Goal: Task Accomplishment & Management: Complete application form

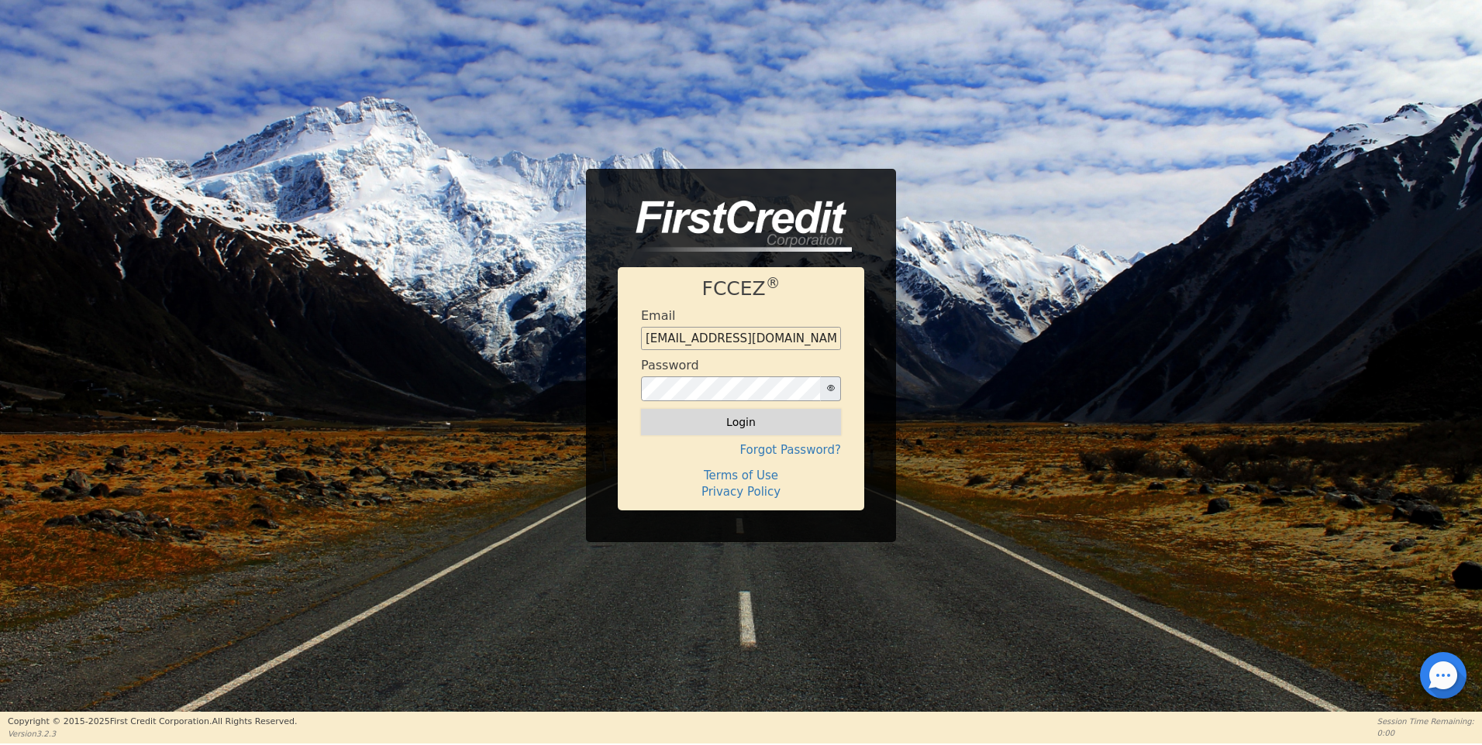
click at [743, 425] on button "Login" at bounding box center [741, 422] width 200 height 26
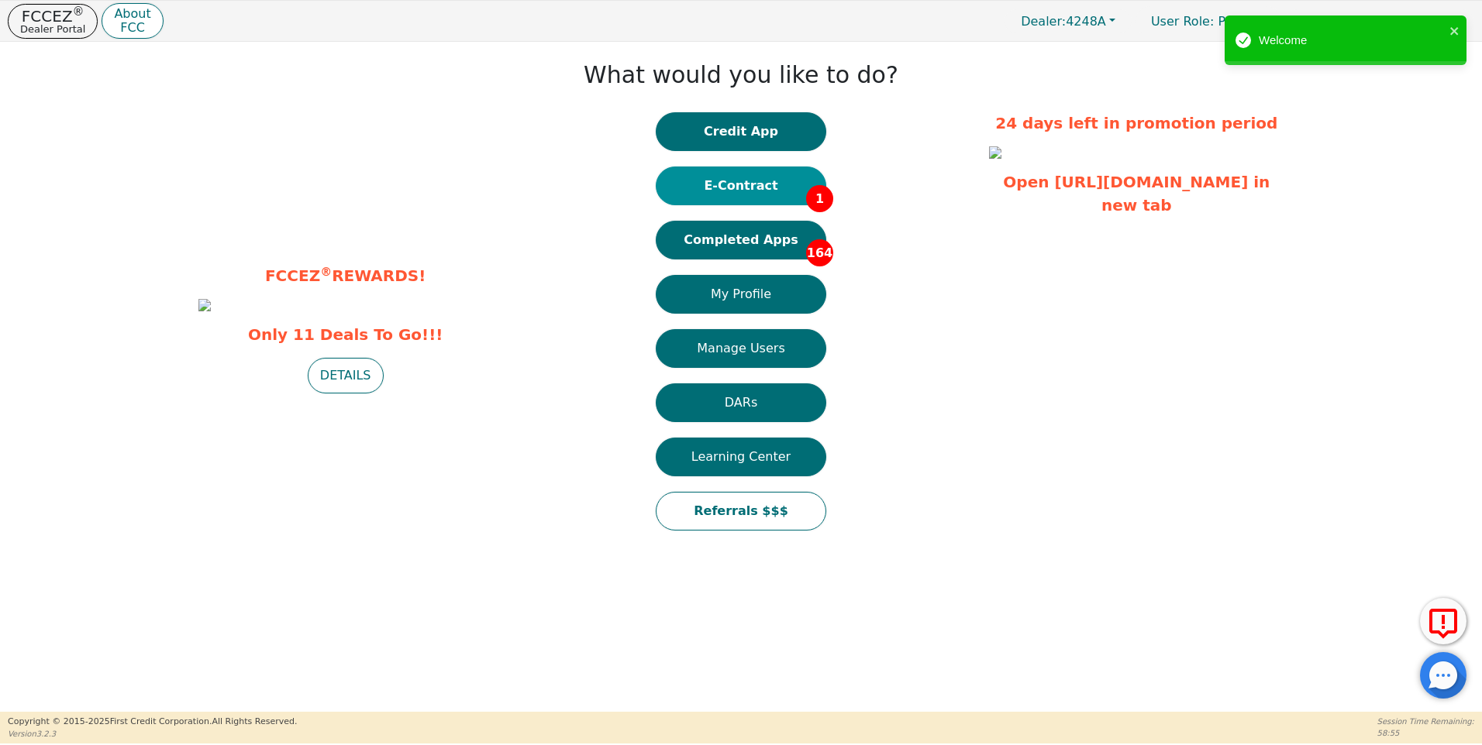
click at [752, 183] on button "E-Contract 1" at bounding box center [741, 186] width 170 height 39
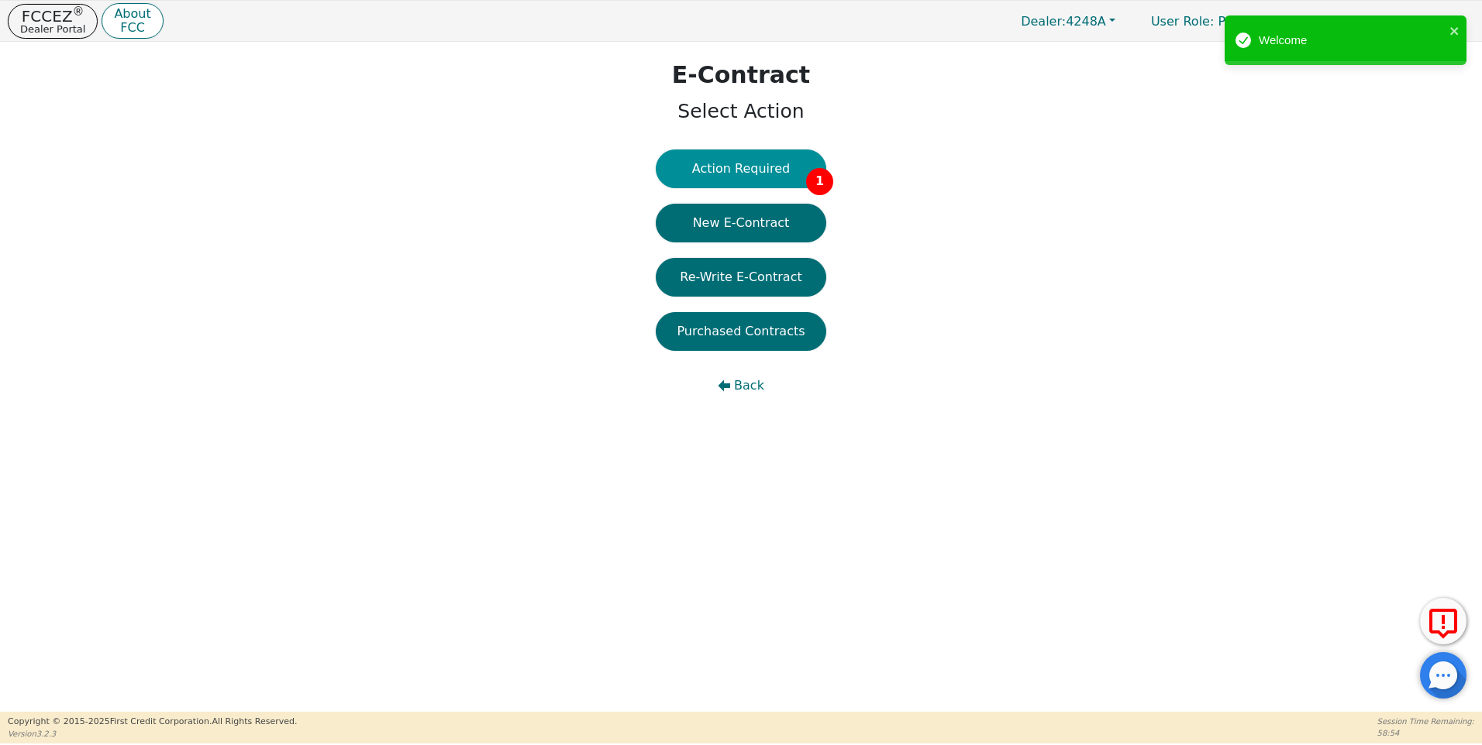
click at [745, 169] on button "Action Required 1" at bounding box center [741, 169] width 170 height 39
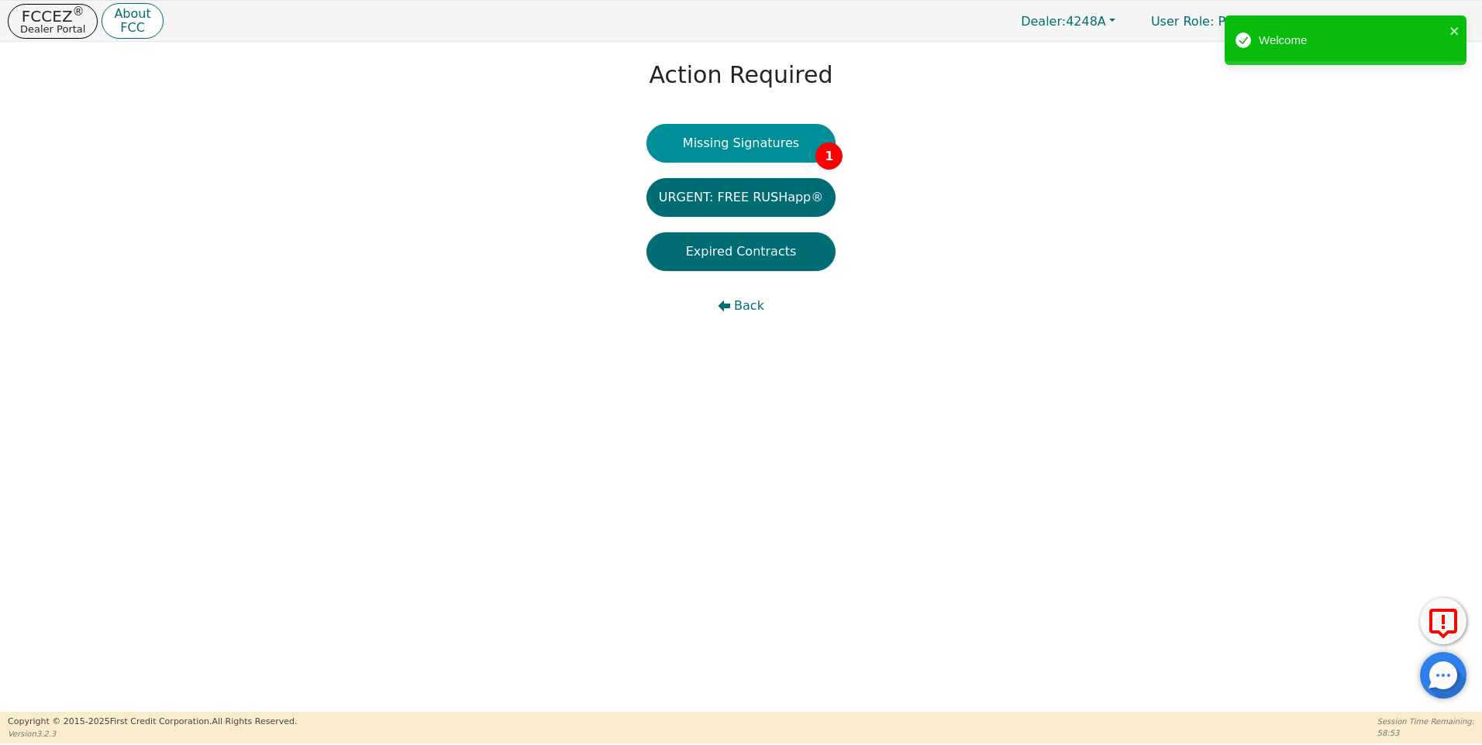
click at [757, 139] on button "Missing Signatures 1" at bounding box center [741, 143] width 190 height 39
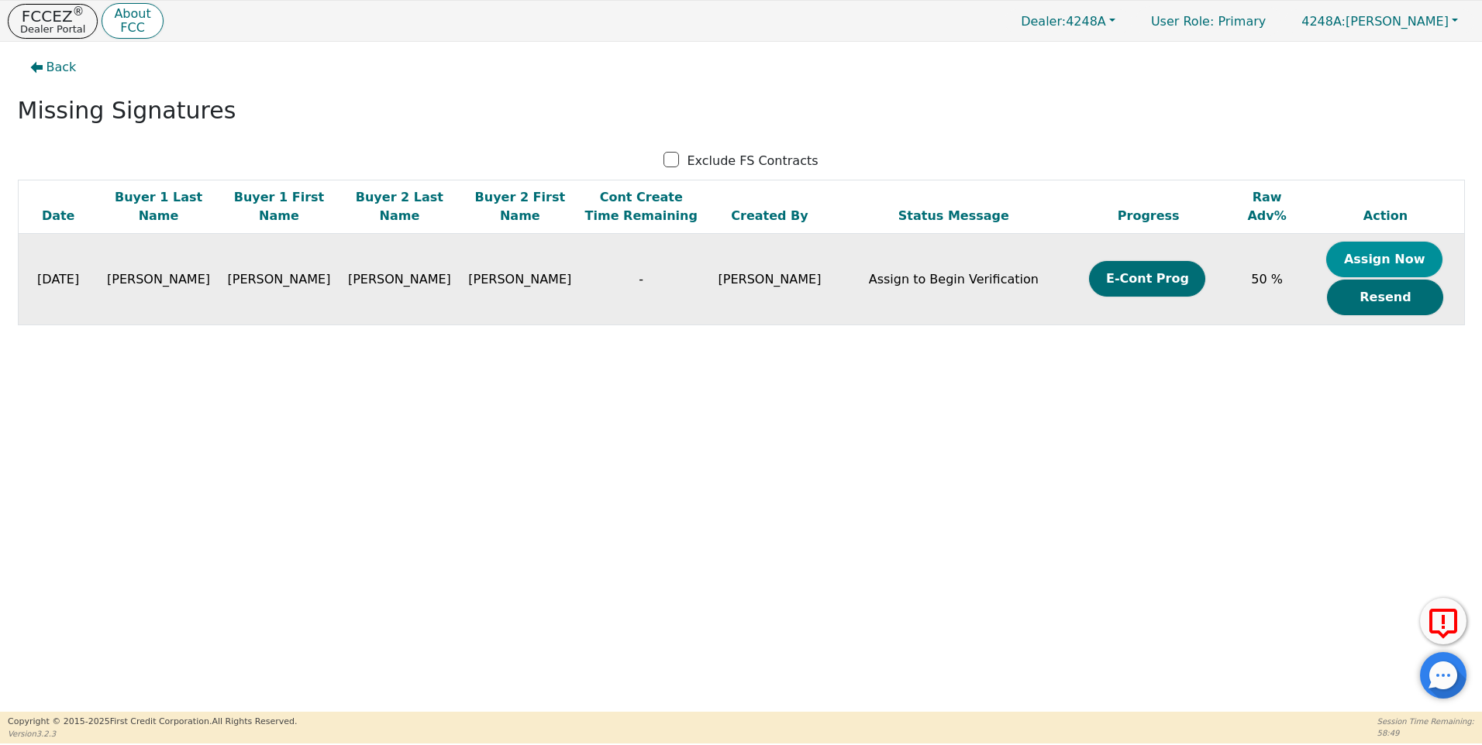
click at [1360, 256] on button "Assign Now" at bounding box center [1384, 260] width 116 height 36
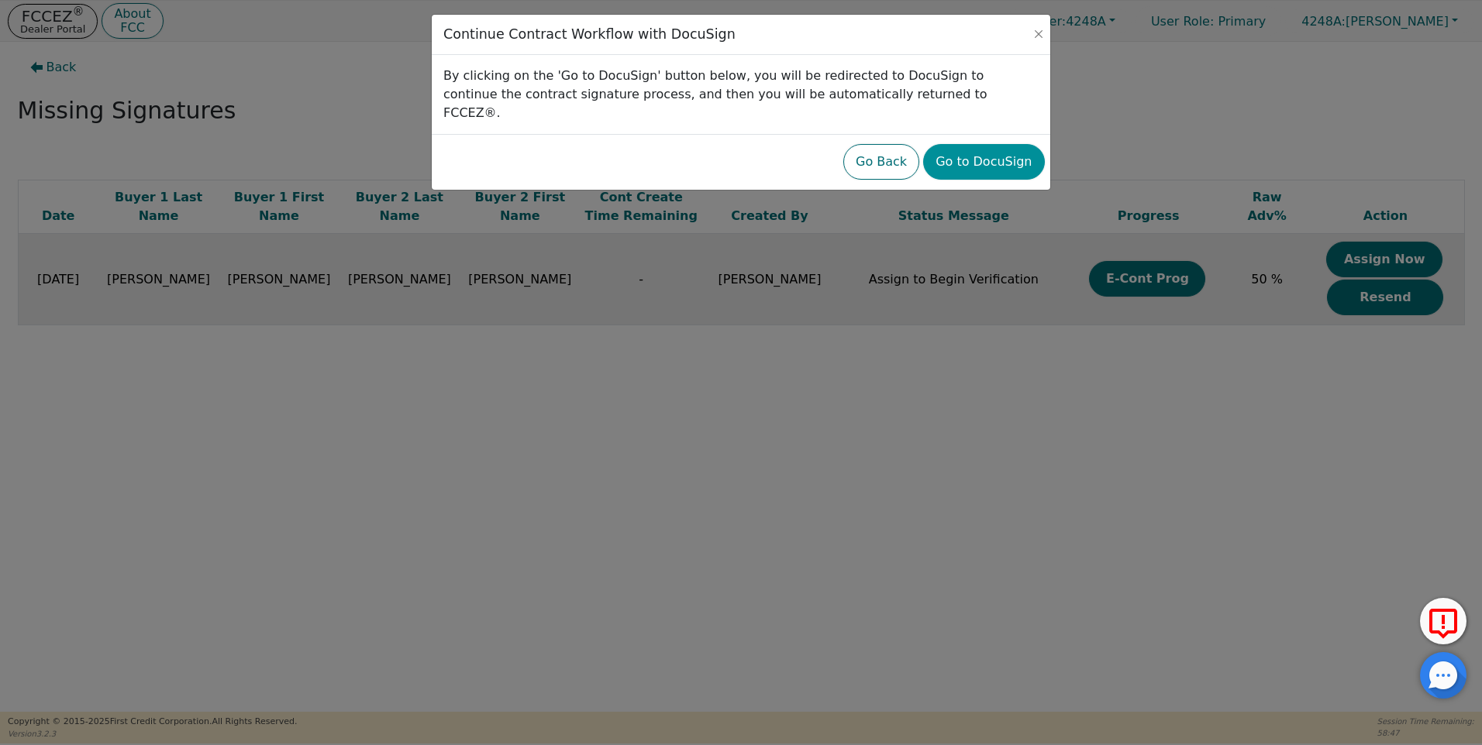
click at [971, 144] on button "Go to DocuSign" at bounding box center [983, 162] width 121 height 36
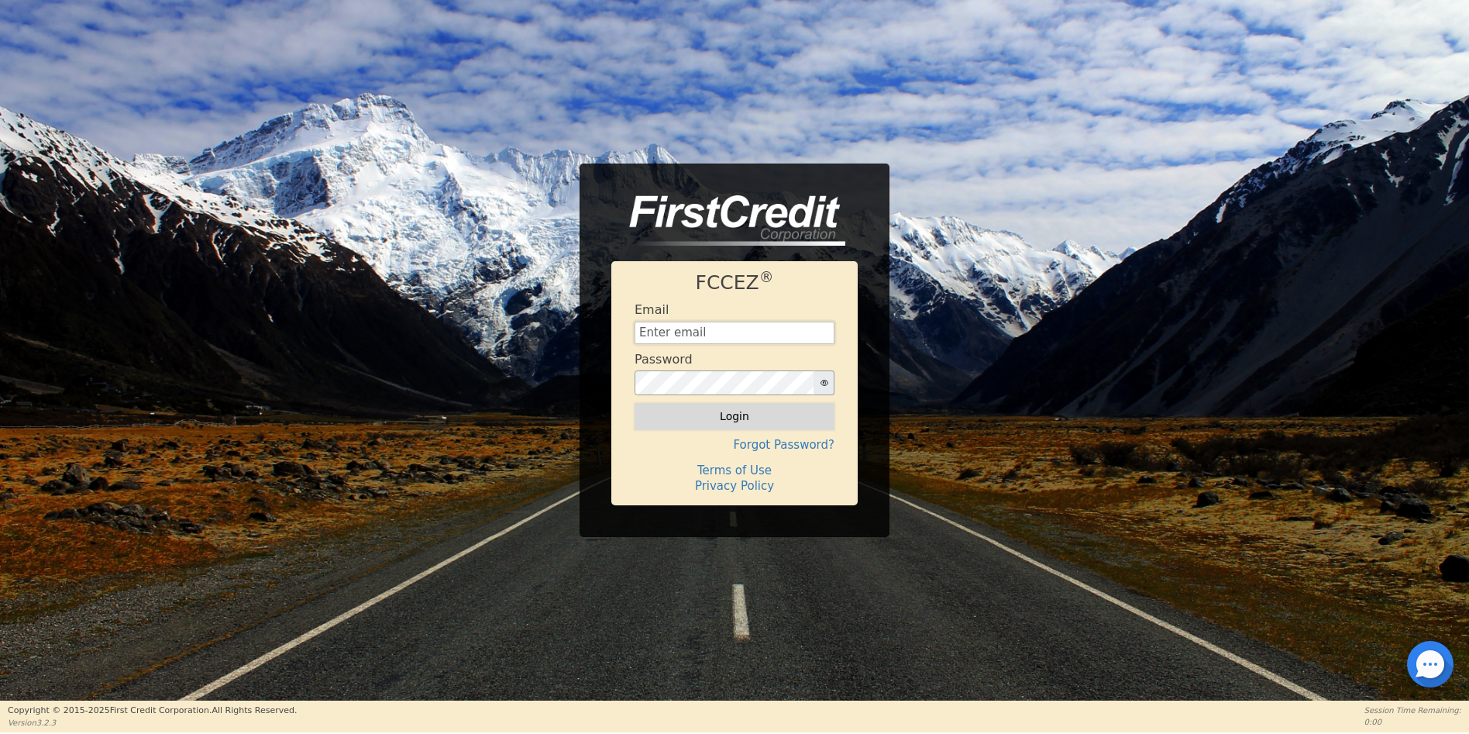
type input "[EMAIL_ADDRESS][DOMAIN_NAME]"
click at [720, 418] on button "Login" at bounding box center [735, 416] width 200 height 26
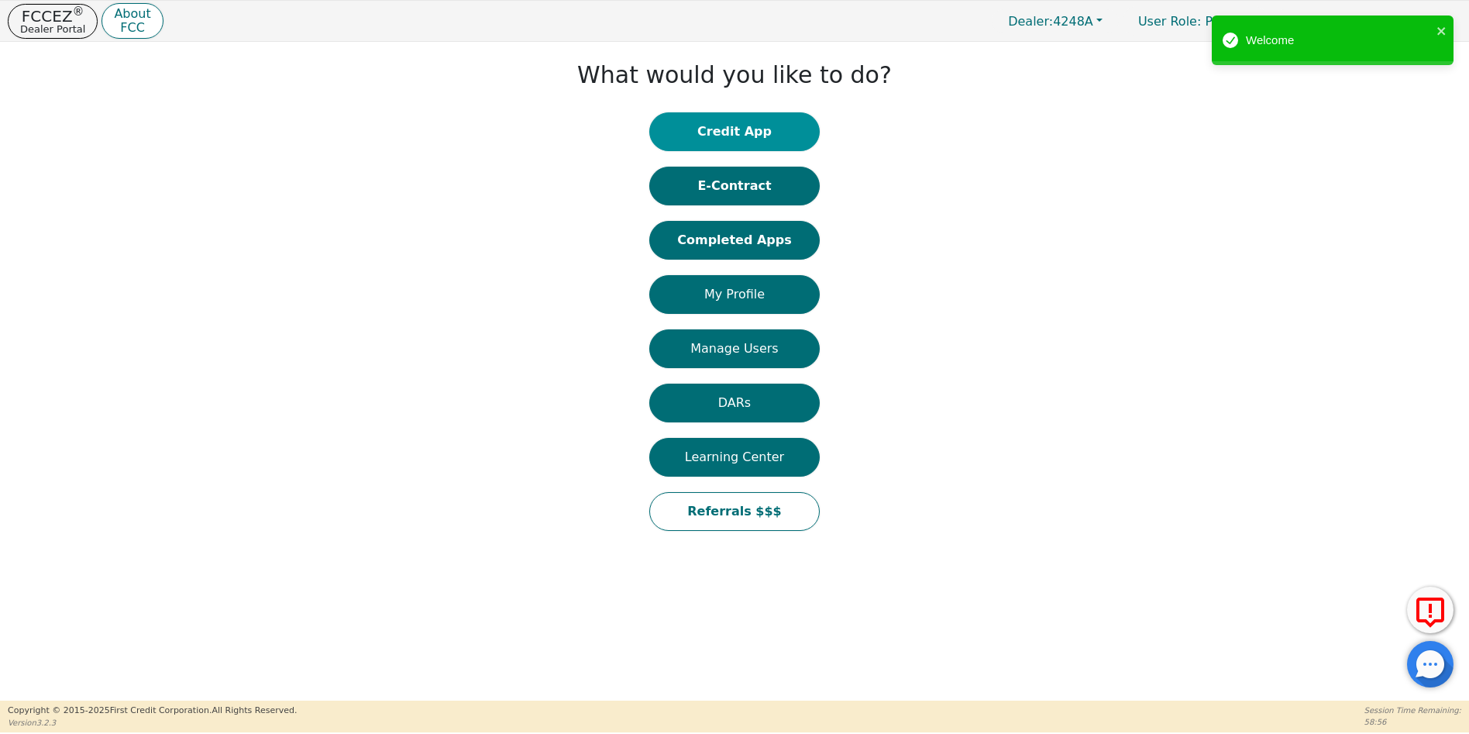
click at [721, 126] on button "Credit App" at bounding box center [734, 131] width 170 height 39
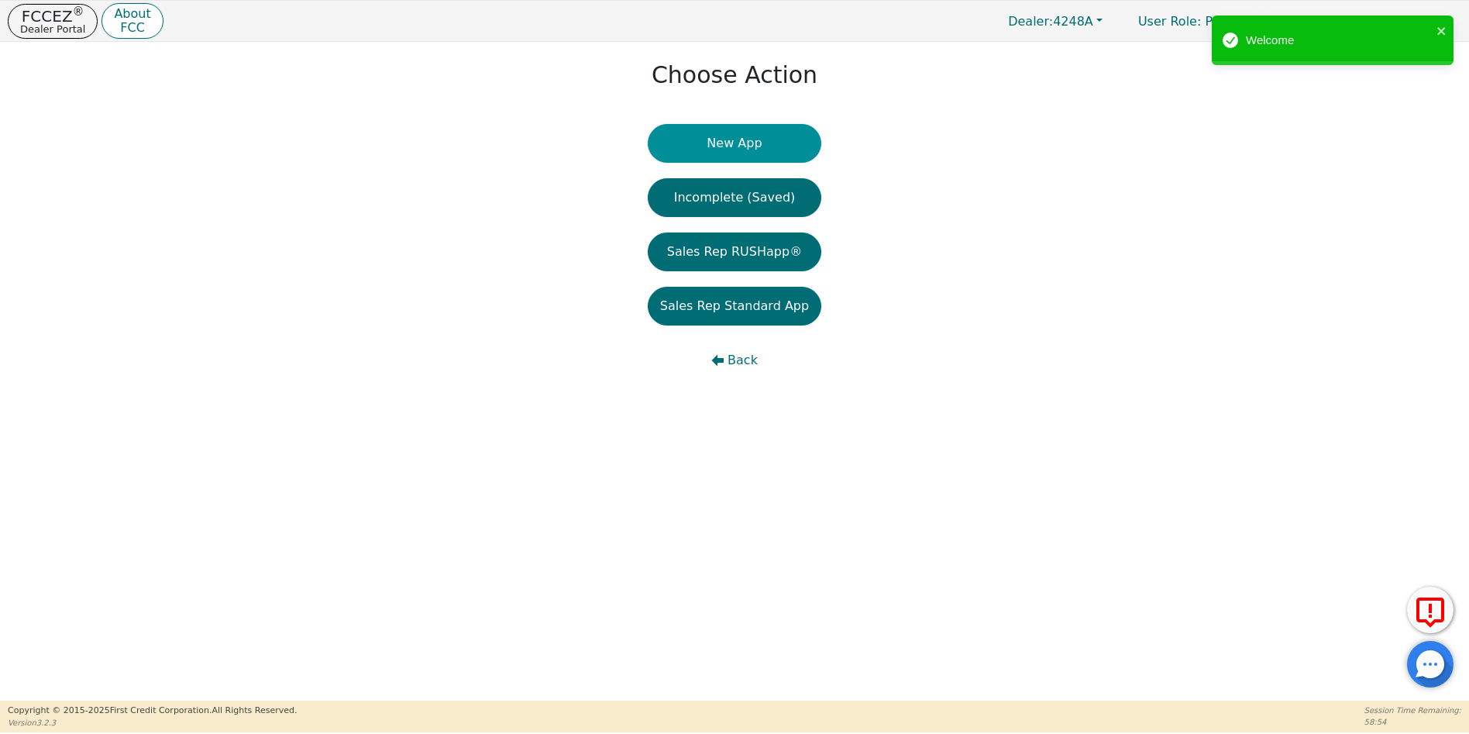
click at [721, 139] on button "New App" at bounding box center [735, 143] width 174 height 39
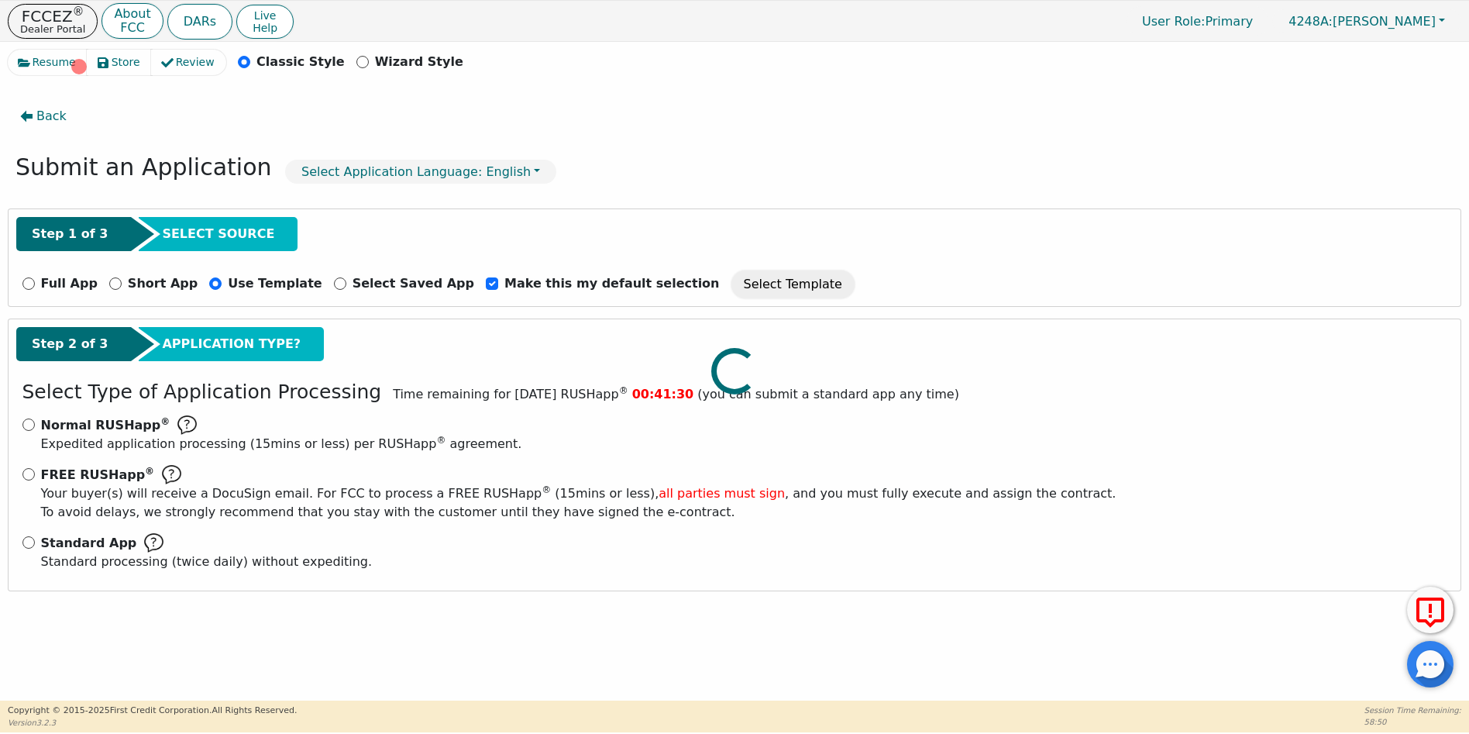
click at [26, 50] on div at bounding box center [735, 50] width 1454 height 0
click at [27, 50] on div at bounding box center [735, 50] width 1454 height 0
click at [29, 287] on input "Full App" at bounding box center [28, 283] width 12 height 12
radio input "true"
checkbox input "false"
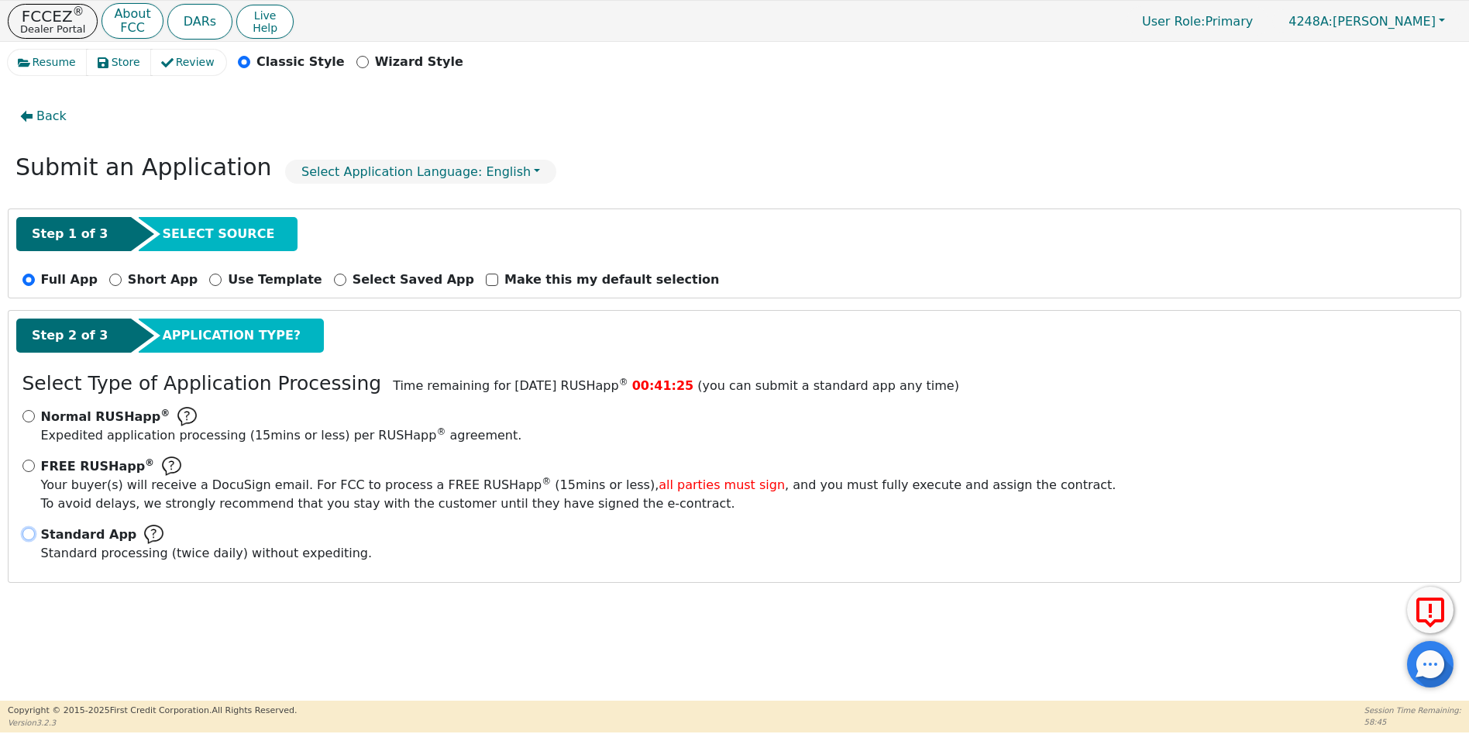
click at [31, 534] on input "Standard App Standard processing (twice daily) without expediting." at bounding box center [28, 534] width 12 height 12
radio input "true"
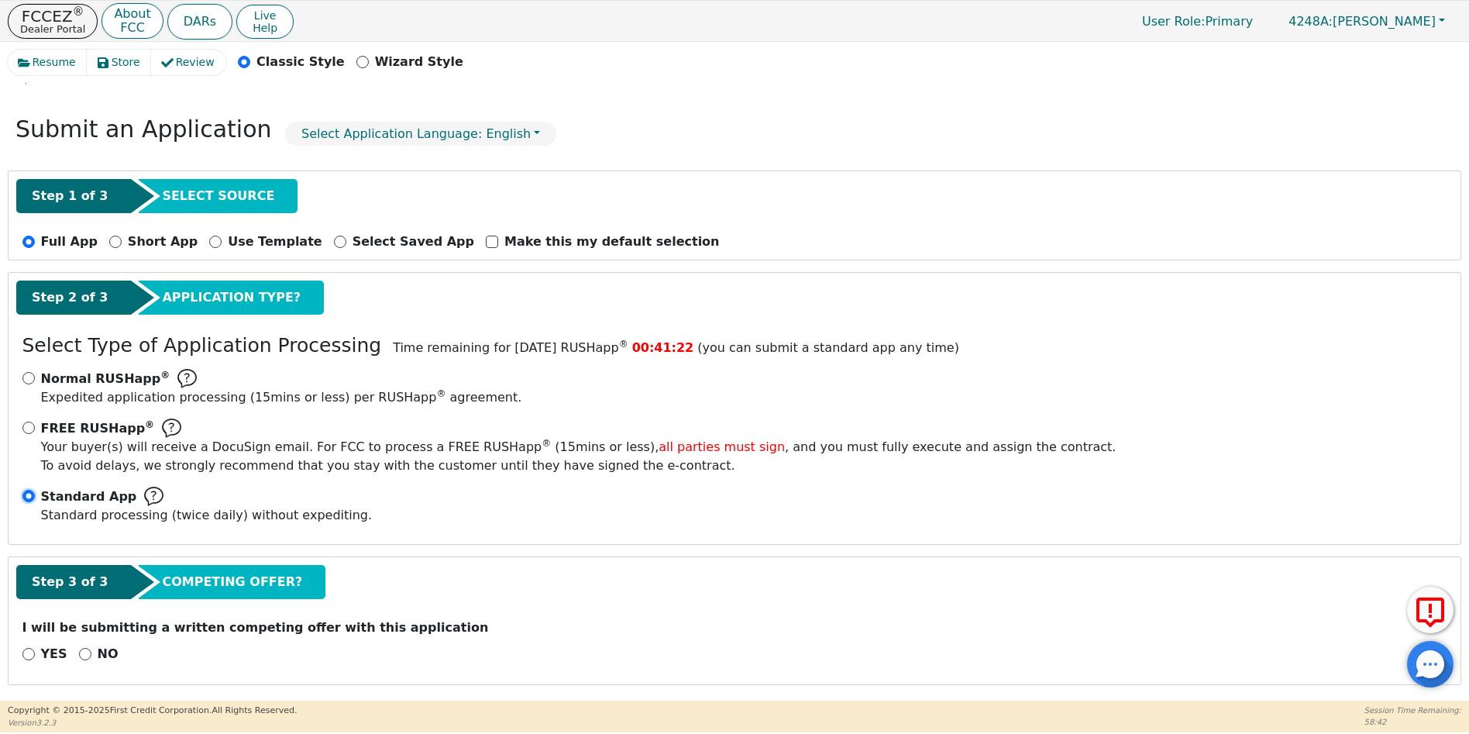
scroll to position [42, 0]
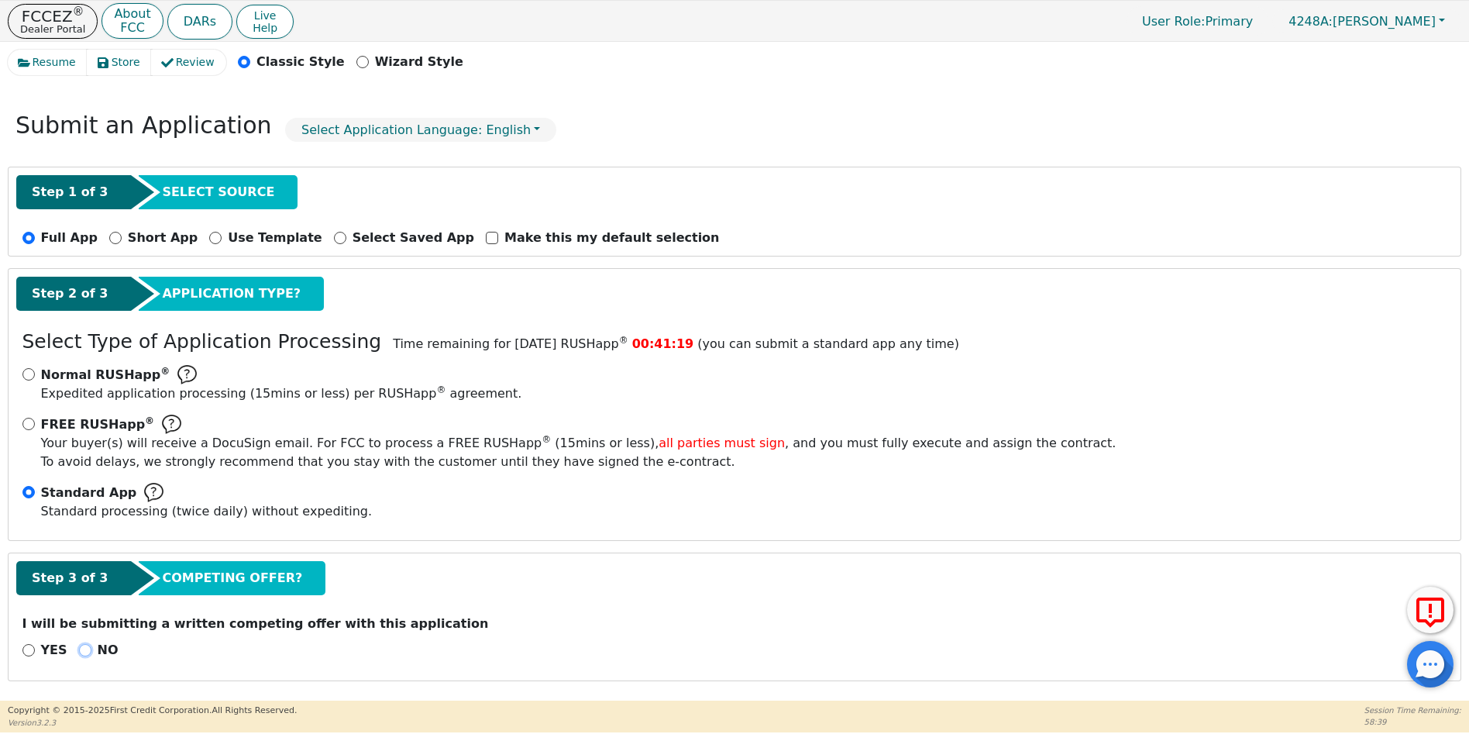
click at [79, 649] on input "NO" at bounding box center [85, 650] width 12 height 12
radio input "true"
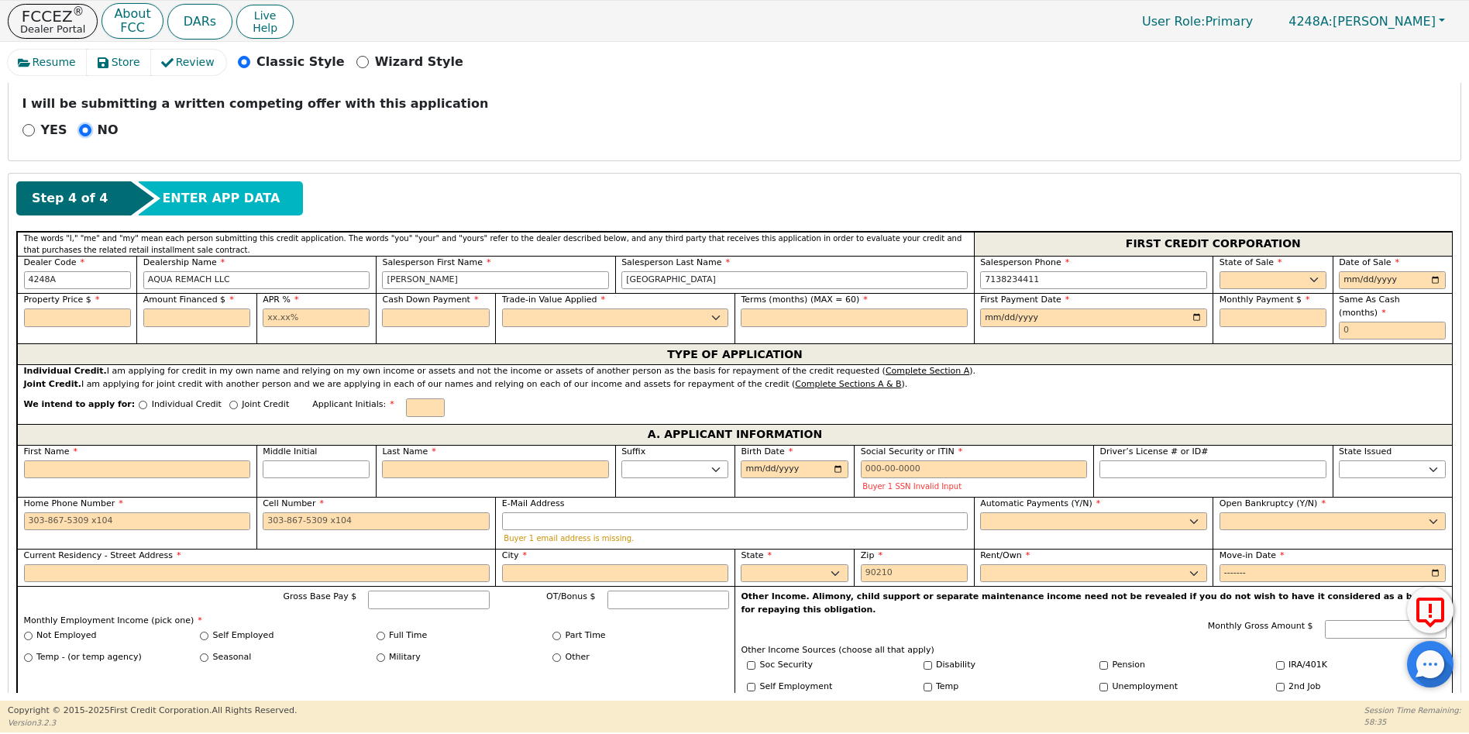
scroll to position [566, 0]
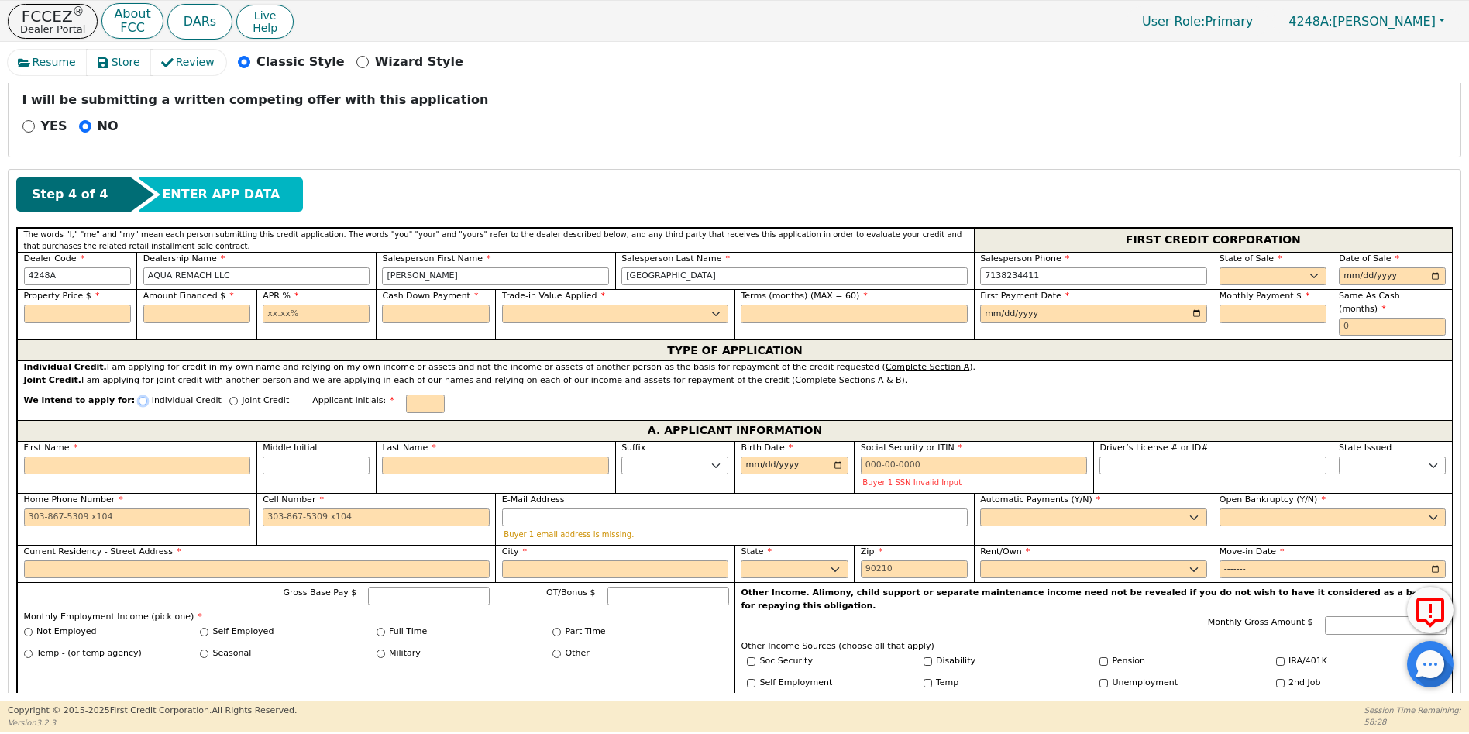
click at [139, 397] on input "Individual Credit" at bounding box center [143, 401] width 9 height 9
radio input "true"
click at [1222, 280] on select "AK AL AR AZ CA CO CT DC DE FL [GEOGRAPHIC_DATA] HI IA ID IL IN KS [GEOGRAPHIC_D…" at bounding box center [1273, 276] width 107 height 19
select select "[GEOGRAPHIC_DATA]"
click at [1220, 267] on select "AK AL AR AZ CA CO CT DC DE FL [GEOGRAPHIC_DATA] HI IA ID IL IN KS [GEOGRAPHIC_D…" at bounding box center [1273, 276] width 107 height 19
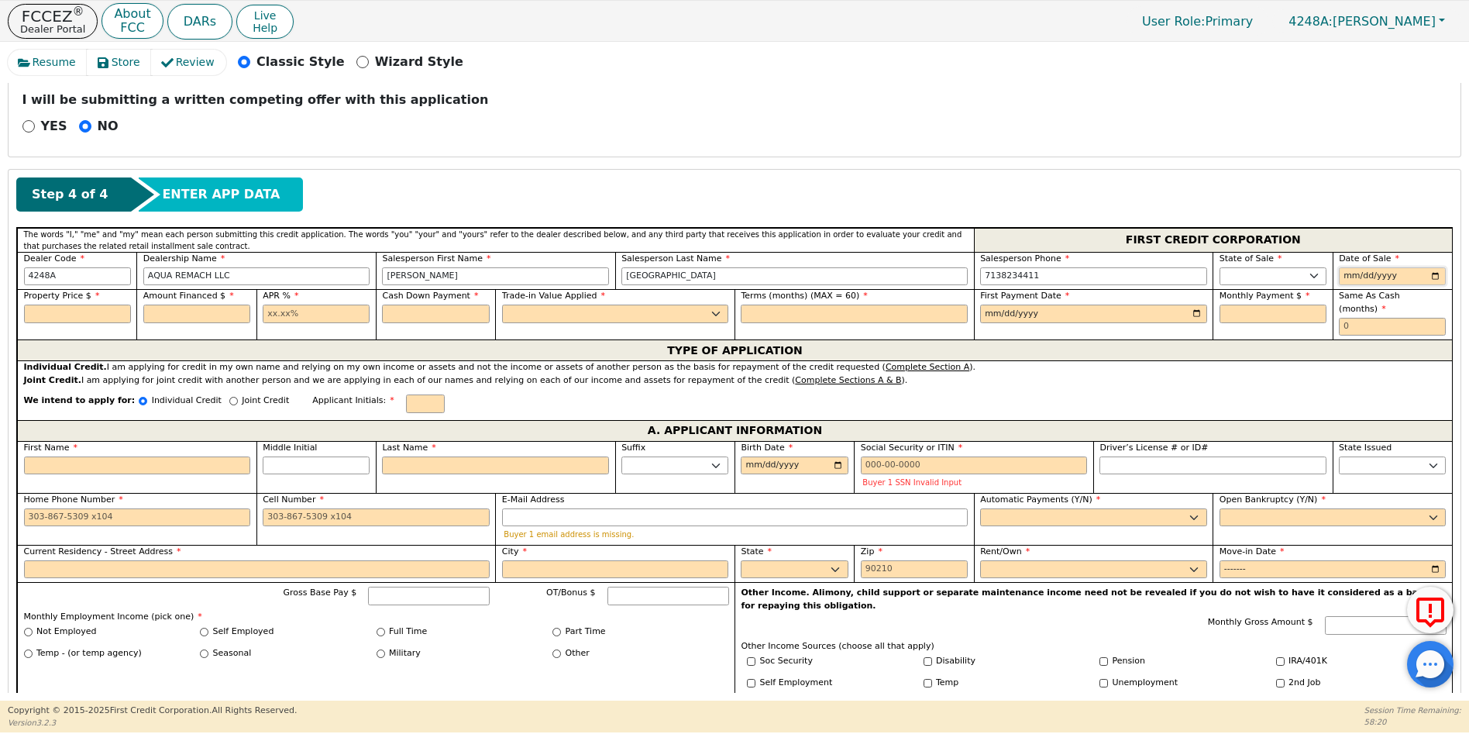
click at [1431, 274] on input "date" at bounding box center [1392, 276] width 107 height 19
type input "[DATE]"
click at [50, 313] on input "text" at bounding box center [77, 314] width 107 height 19
type input "7990.00"
click at [167, 316] on input "text" at bounding box center [196, 314] width 107 height 19
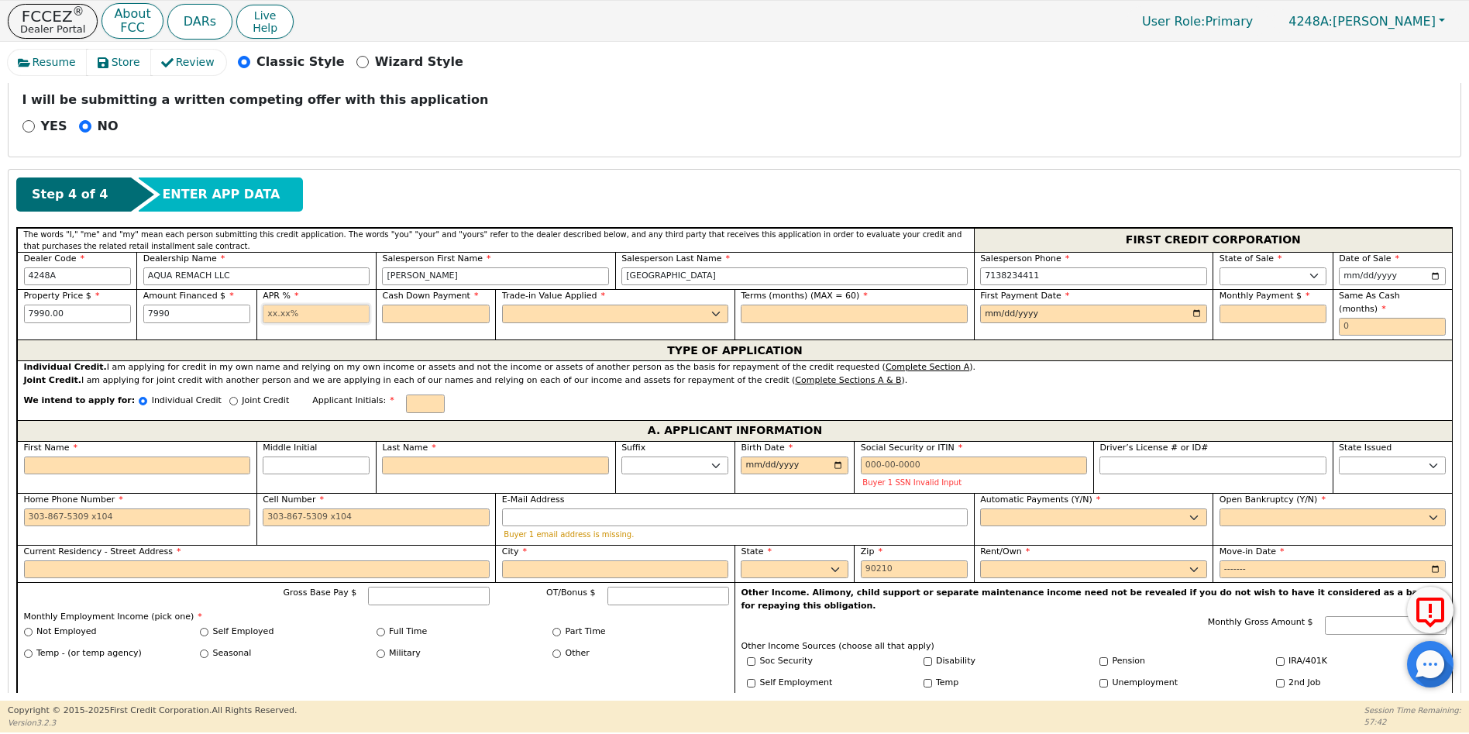
type input "7990.00"
click at [265, 315] on input "text" at bounding box center [316, 314] width 107 height 19
type input "17.99"
click at [405, 311] on input "text" at bounding box center [435, 314] width 107 height 19
type input "0.00"
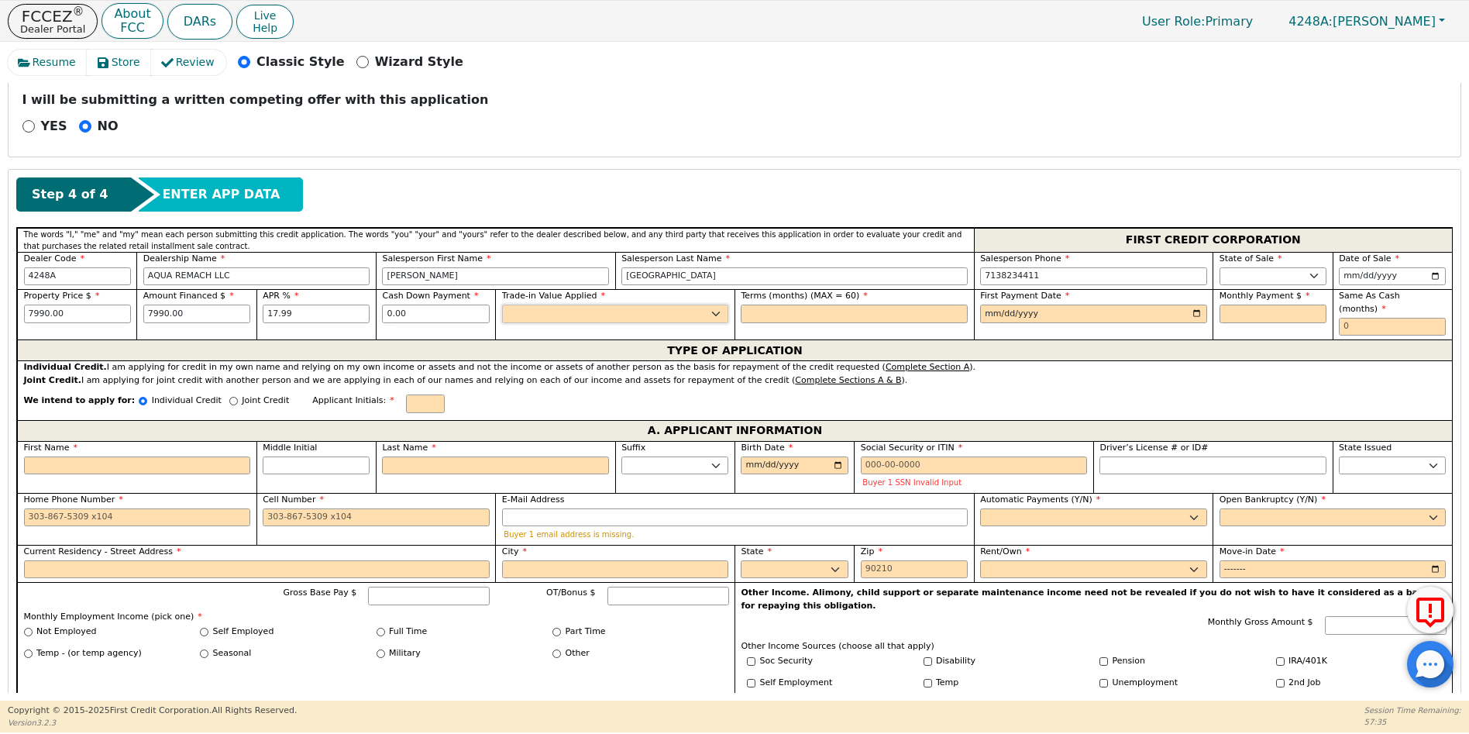
click at [528, 314] on select "Yes No" at bounding box center [615, 314] width 227 height 19
select select "n"
click at [502, 305] on select "Yes No" at bounding box center [615, 314] width 227 height 19
click at [745, 310] on input "text" at bounding box center [854, 314] width 227 height 19
type input "60"
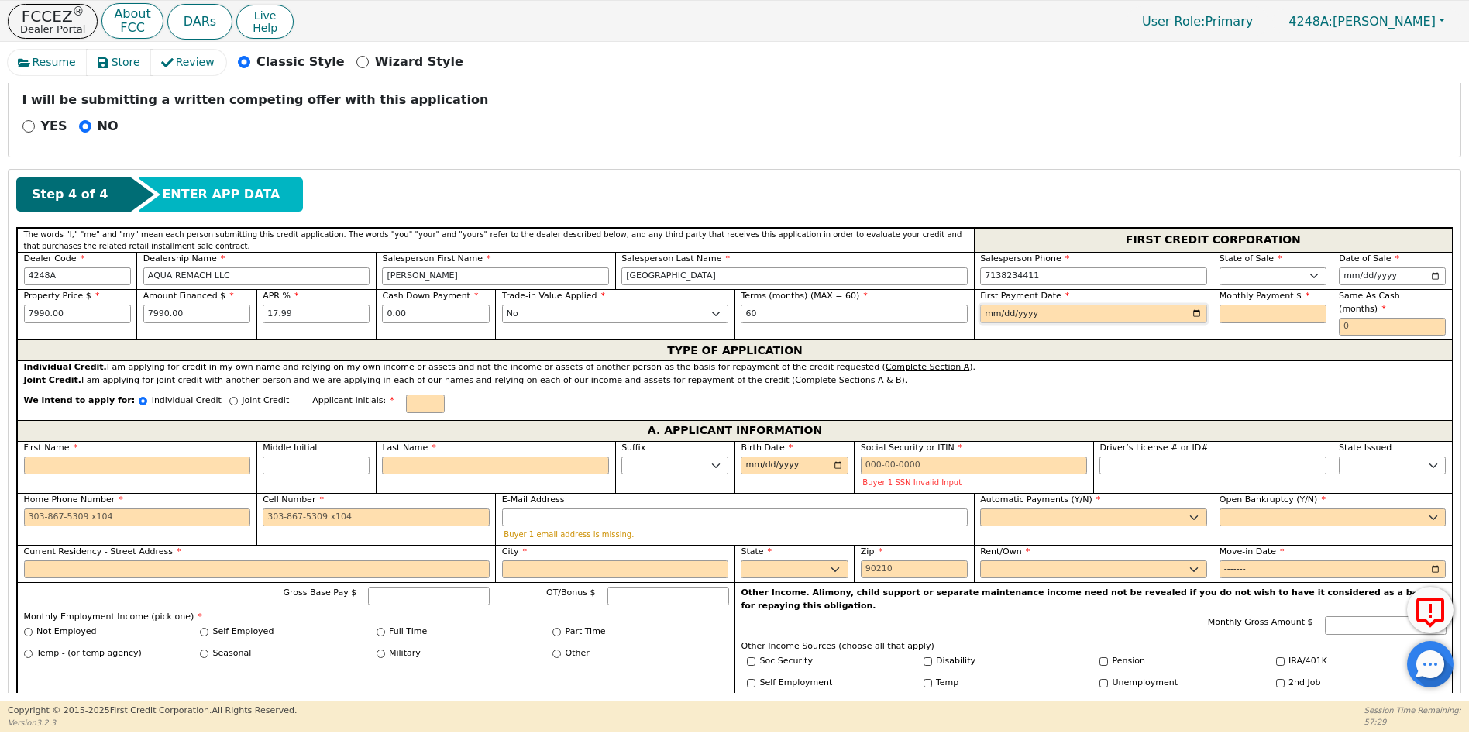
click at [986, 315] on input "date" at bounding box center [1093, 314] width 227 height 19
click at [1193, 315] on input "date" at bounding box center [1093, 314] width 227 height 19
type input "[DATE]"
click at [1224, 316] on input "text" at bounding box center [1273, 314] width 107 height 19
type input "202.85"
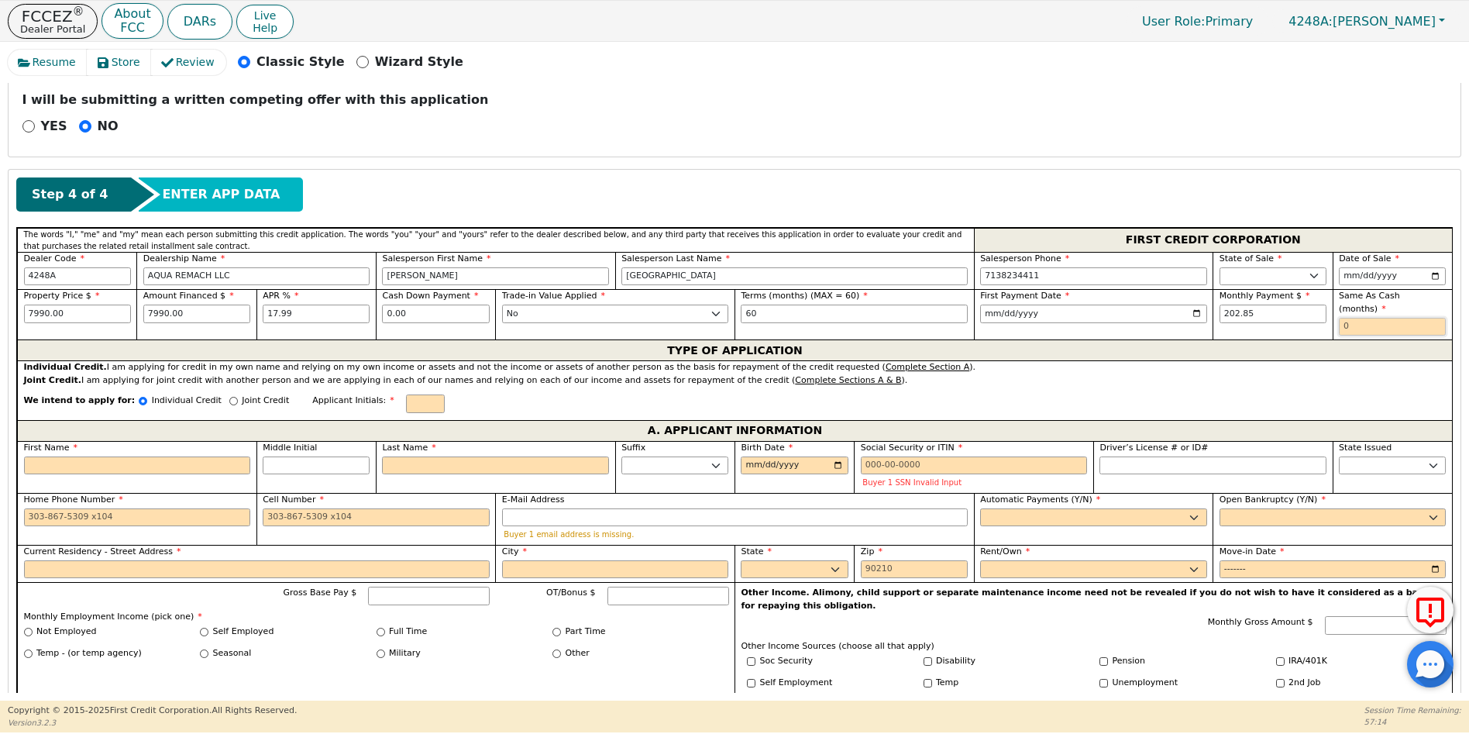
click at [1339, 318] on input "text" at bounding box center [1392, 327] width 107 height 19
type input "0"
click at [57, 456] on input "First Name" at bounding box center [137, 465] width 227 height 19
type input "R"
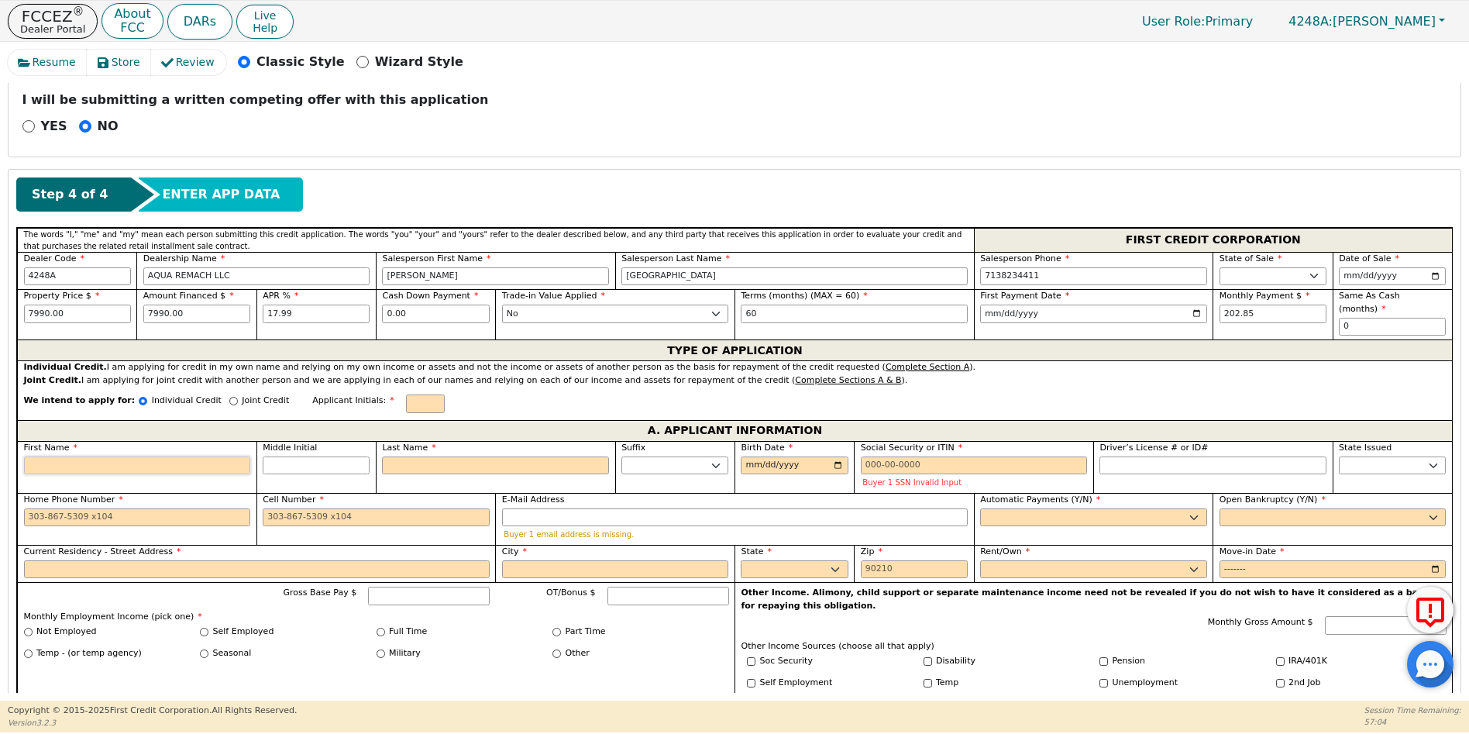
type input "R"
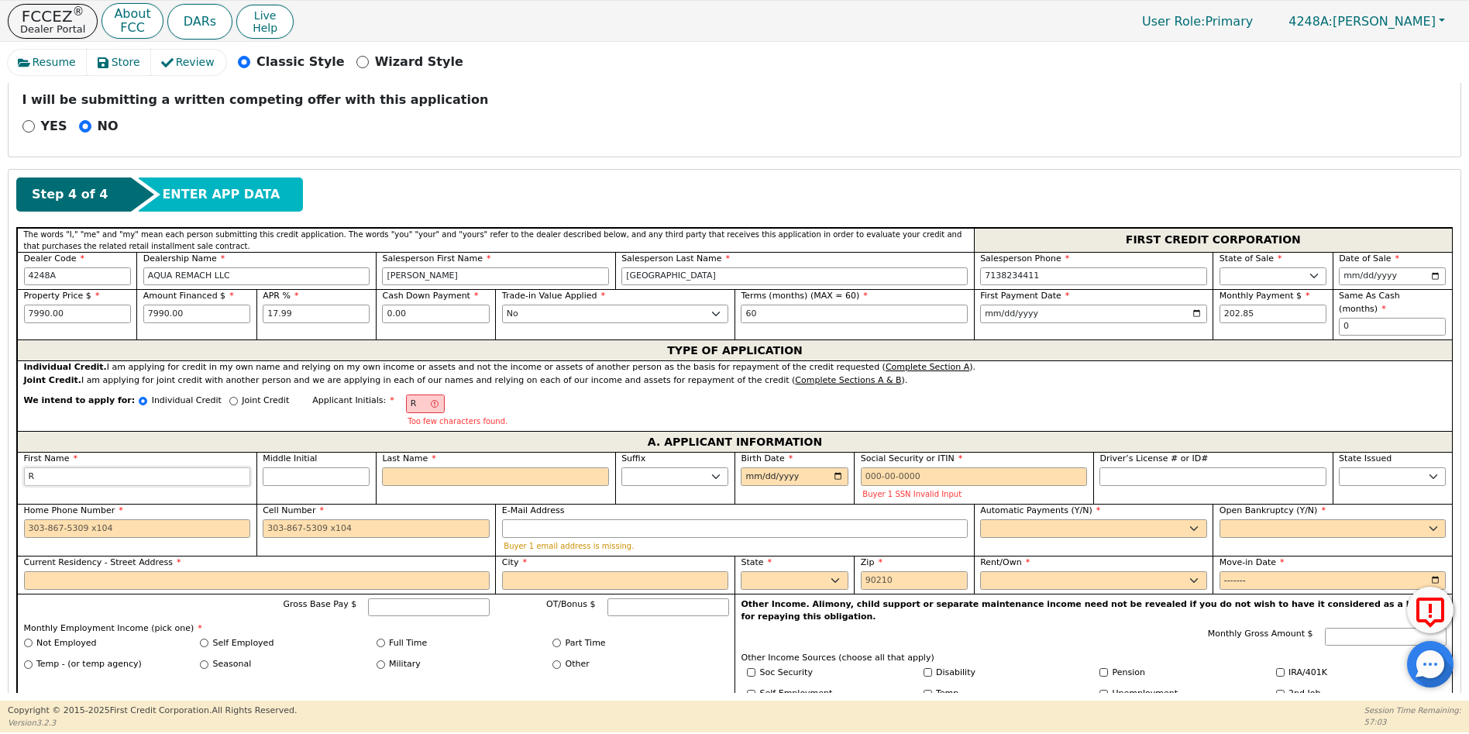
type input "RI"
type input "RIC"
type input "RICA"
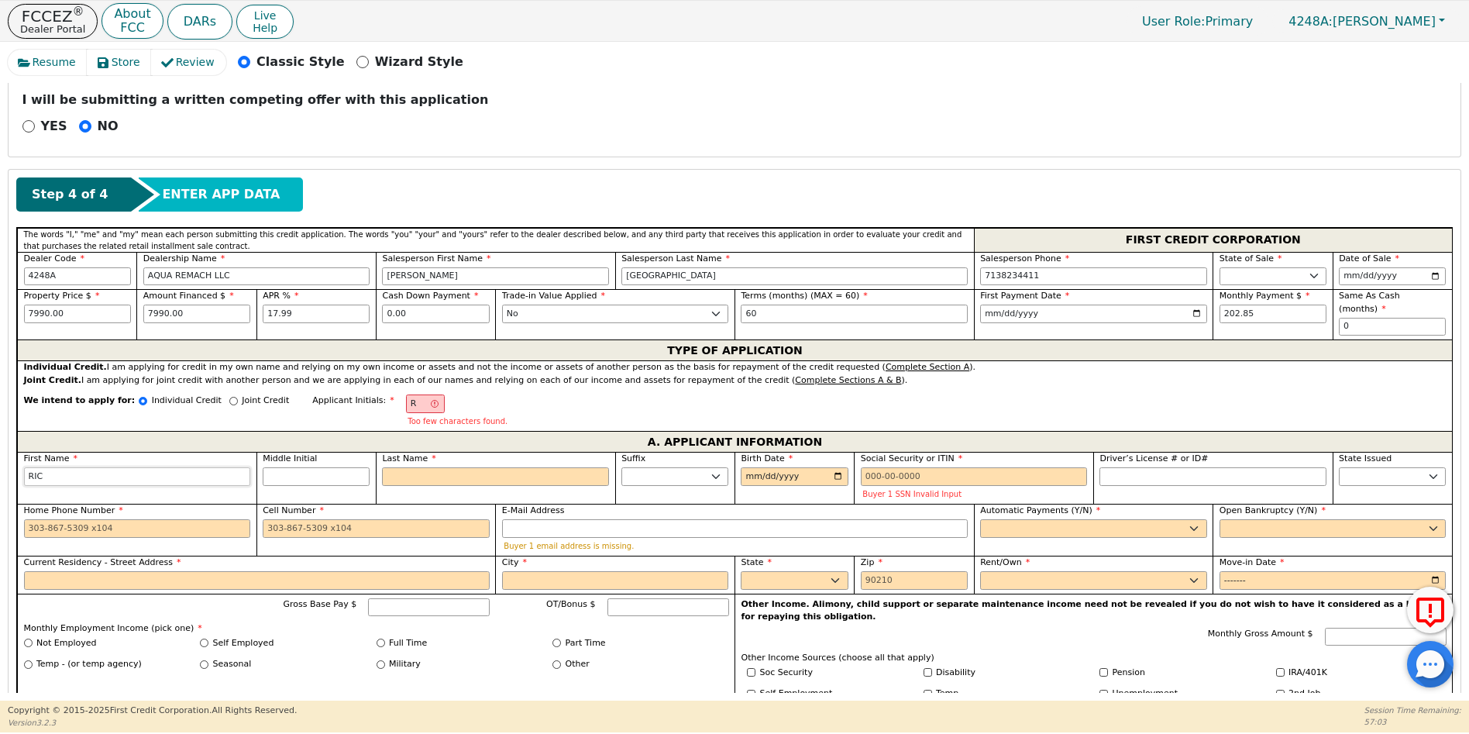
type input "RICA"
type input "RICAR"
type input "[PERSON_NAME]"
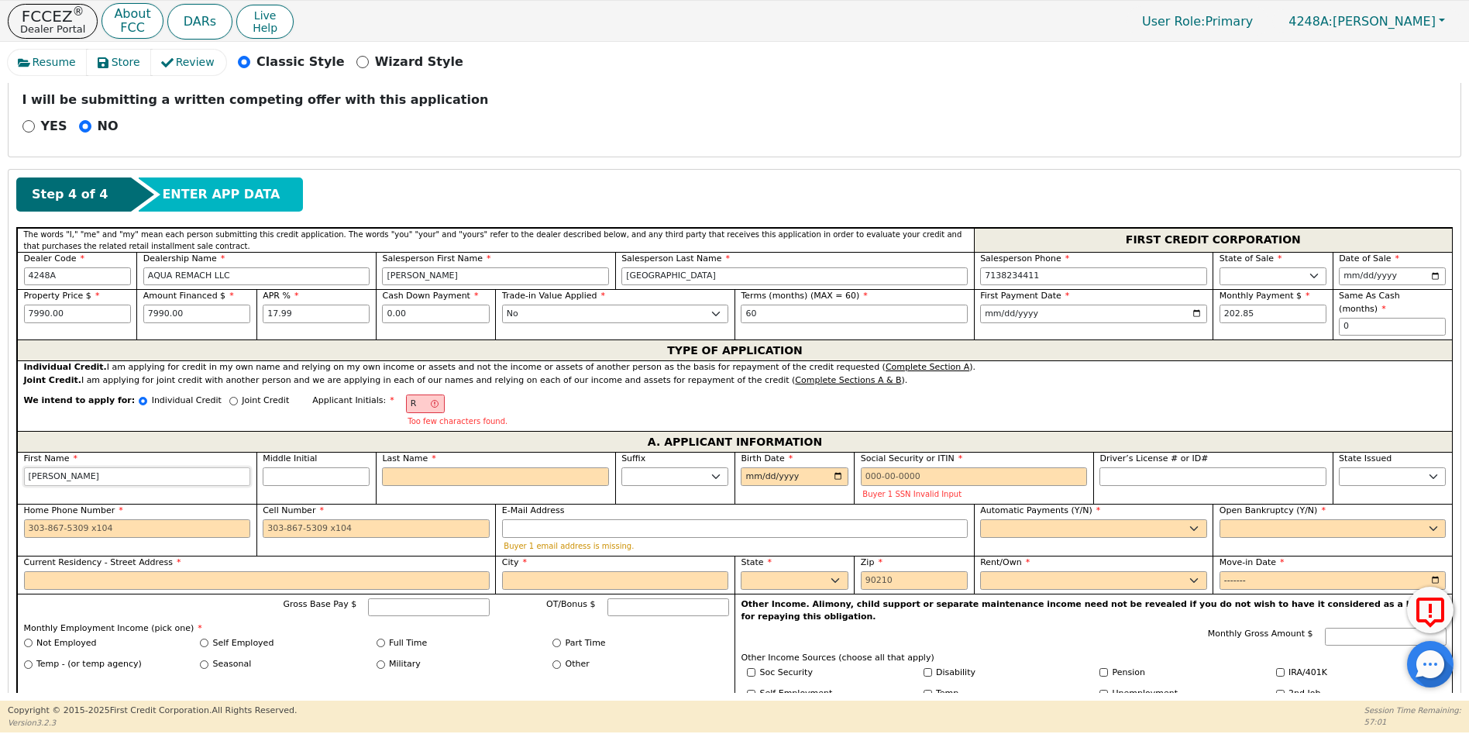
type input "[PERSON_NAME]"
click at [404, 467] on input "Last Name" at bounding box center [495, 476] width 227 height 19
type input "RC"
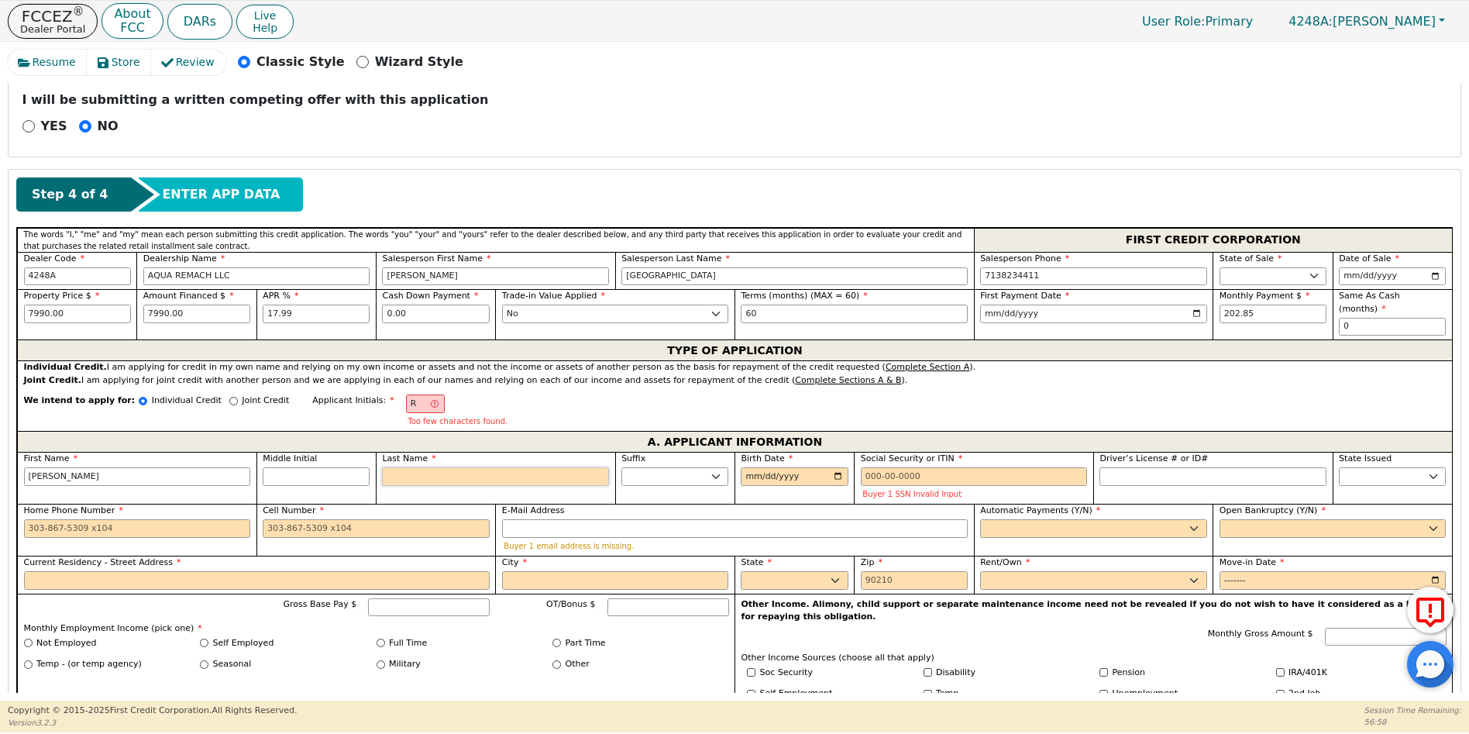
type input "C"
type input "[PERSON_NAME]"
type input "CA"
type input "[PERSON_NAME]"
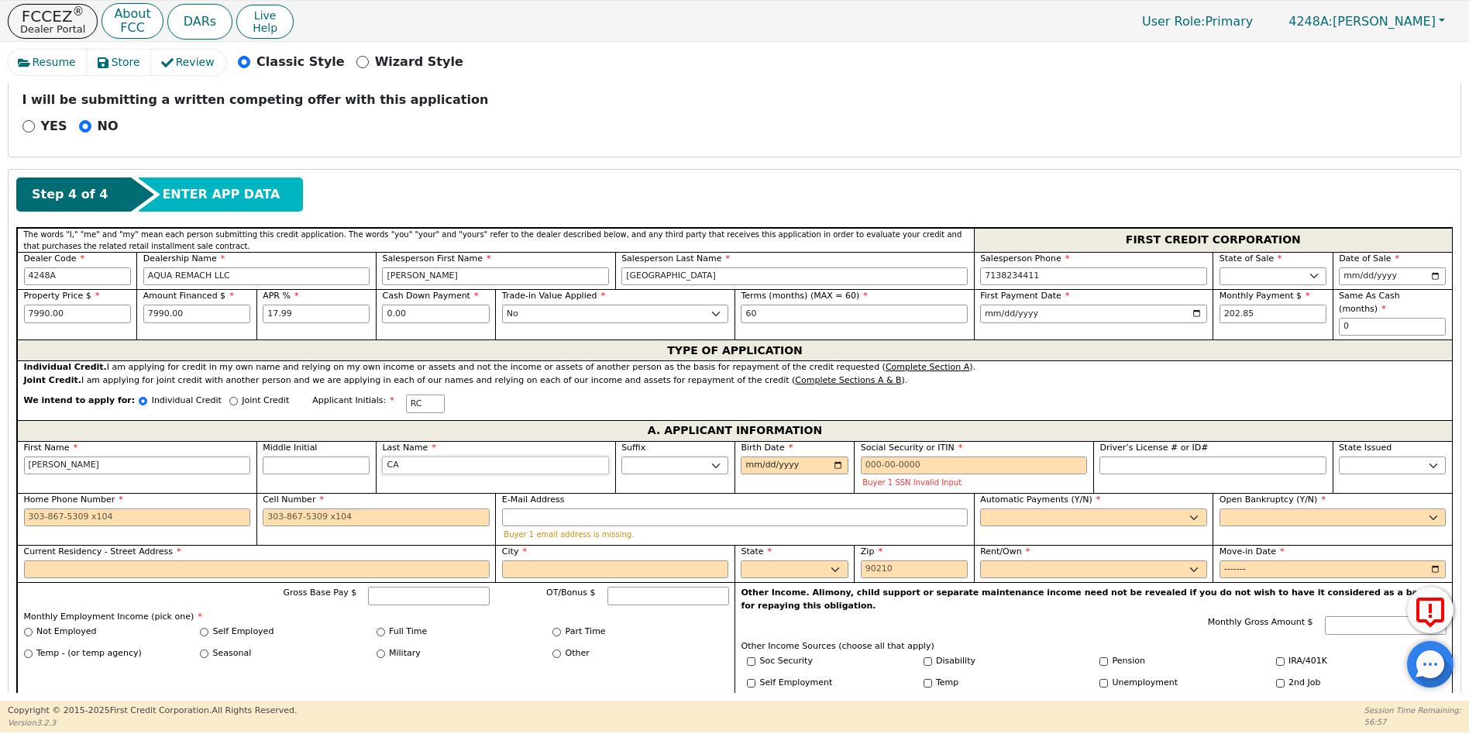
type input "CAN"
type input "[PERSON_NAME]"
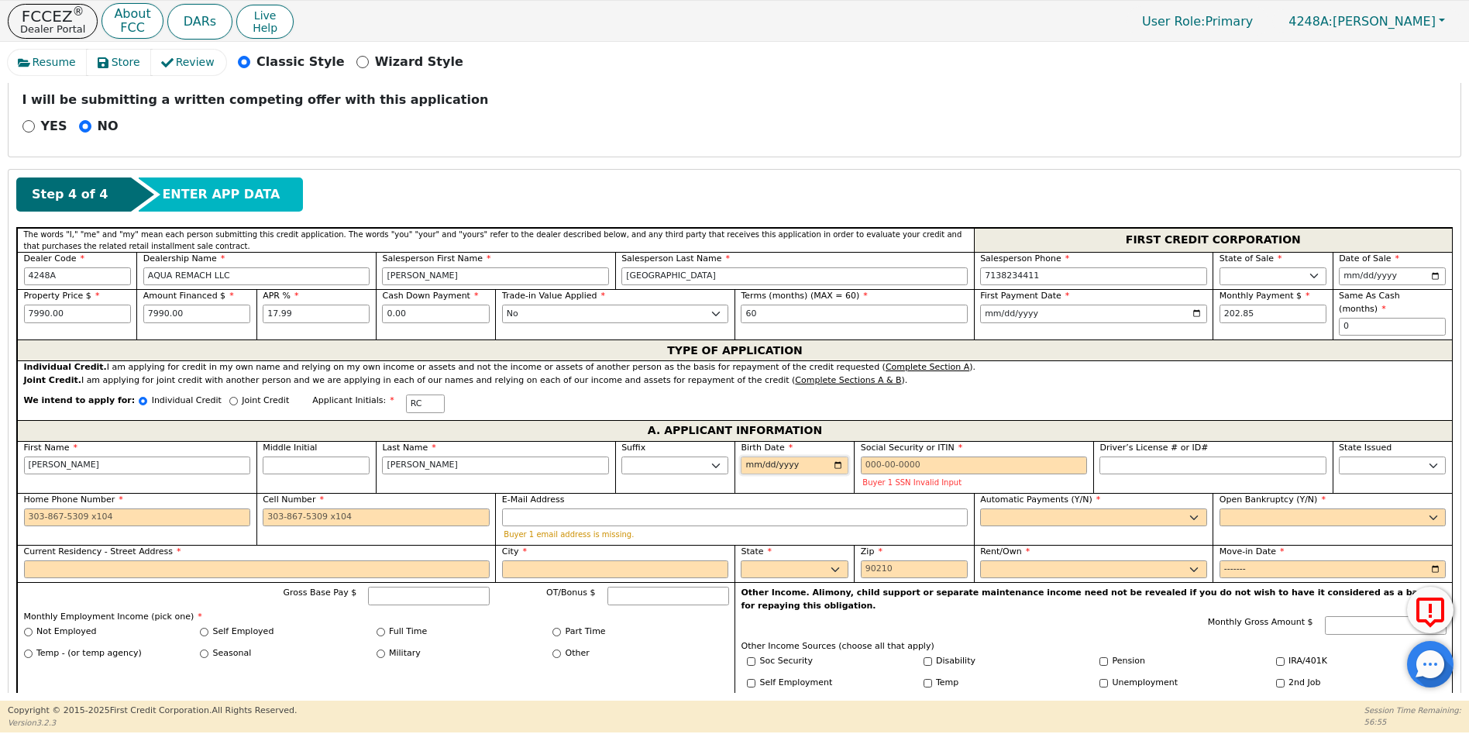
click at [749, 456] on input "Birth Date" at bounding box center [794, 465] width 107 height 19
type input "[DATE]"
click at [865, 456] on input "Social Security or ITIN" at bounding box center [974, 465] width 227 height 19
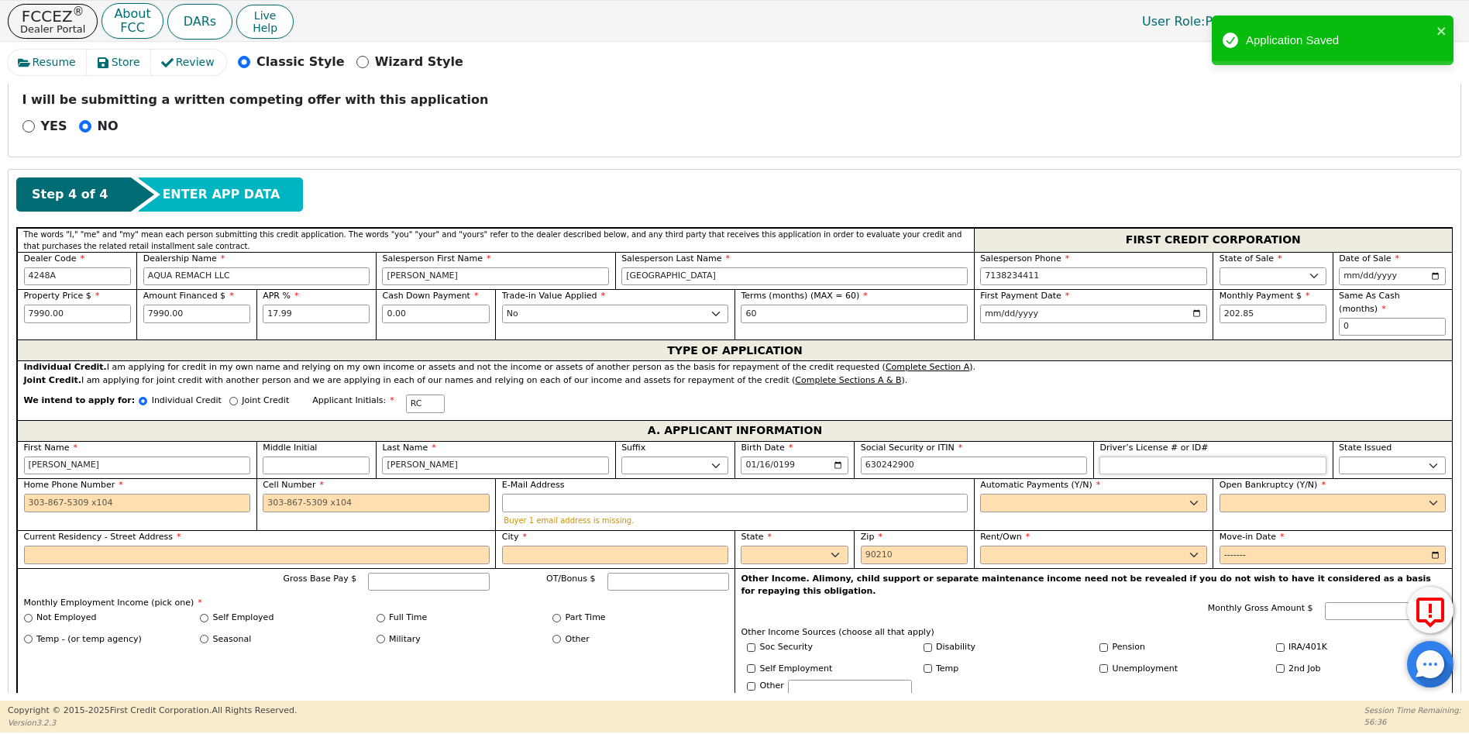
type input "***-**-2900"
click at [1124, 456] on input "Driver’s License # or ID#" at bounding box center [1213, 465] width 227 height 19
click at [1344, 456] on select "AK AL AR AZ CA CO CT DC DE FL [GEOGRAPHIC_DATA] HI IA ID IL IN KS [GEOGRAPHIC_D…" at bounding box center [1392, 465] width 107 height 19
select select "[GEOGRAPHIC_DATA]"
click at [26, 494] on input "Home Phone Number" at bounding box center [137, 503] width 227 height 19
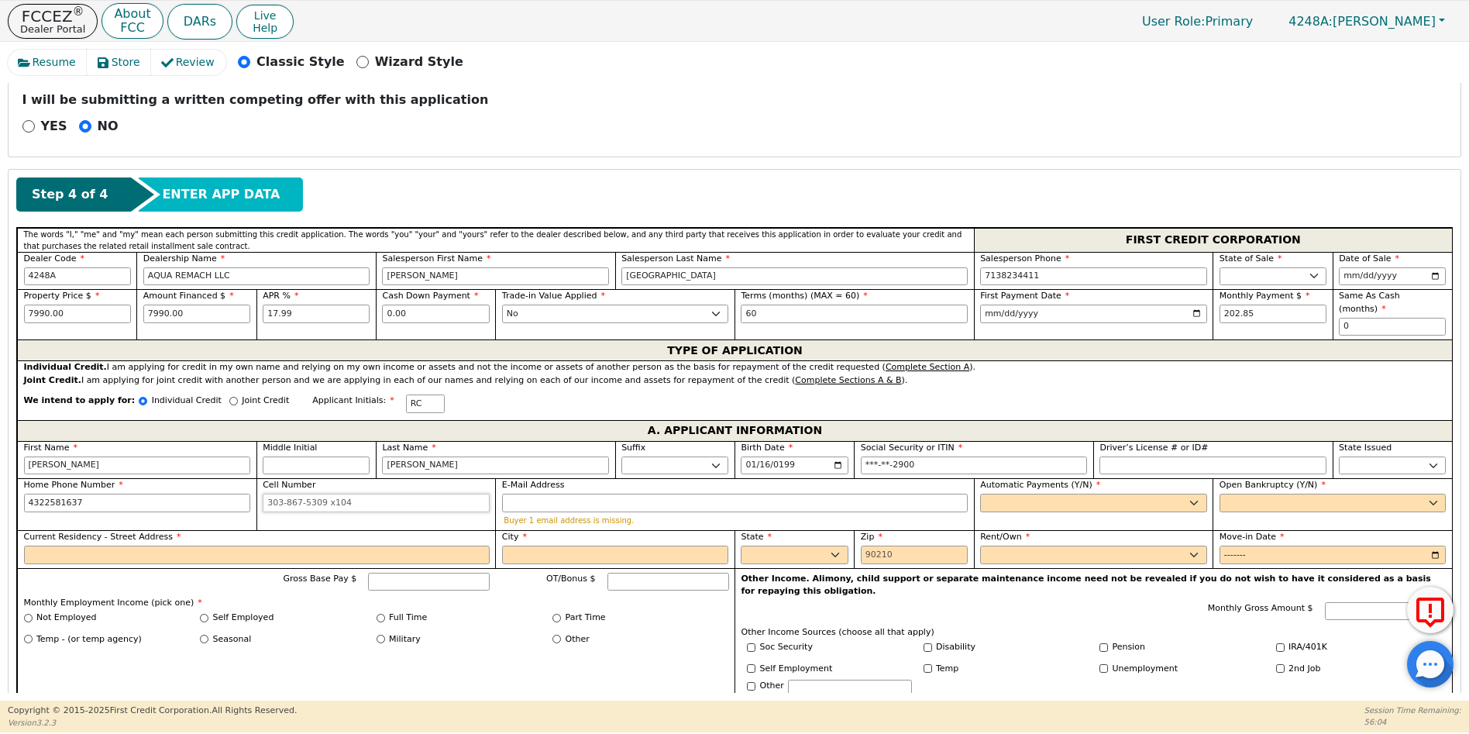
type input "[PHONE_NUMBER]"
click at [269, 494] on input "Cell Number" at bounding box center [376, 503] width 227 height 19
type input "[PHONE_NUMBER]"
click at [515, 494] on input "E-Mail Address" at bounding box center [735, 503] width 466 height 19
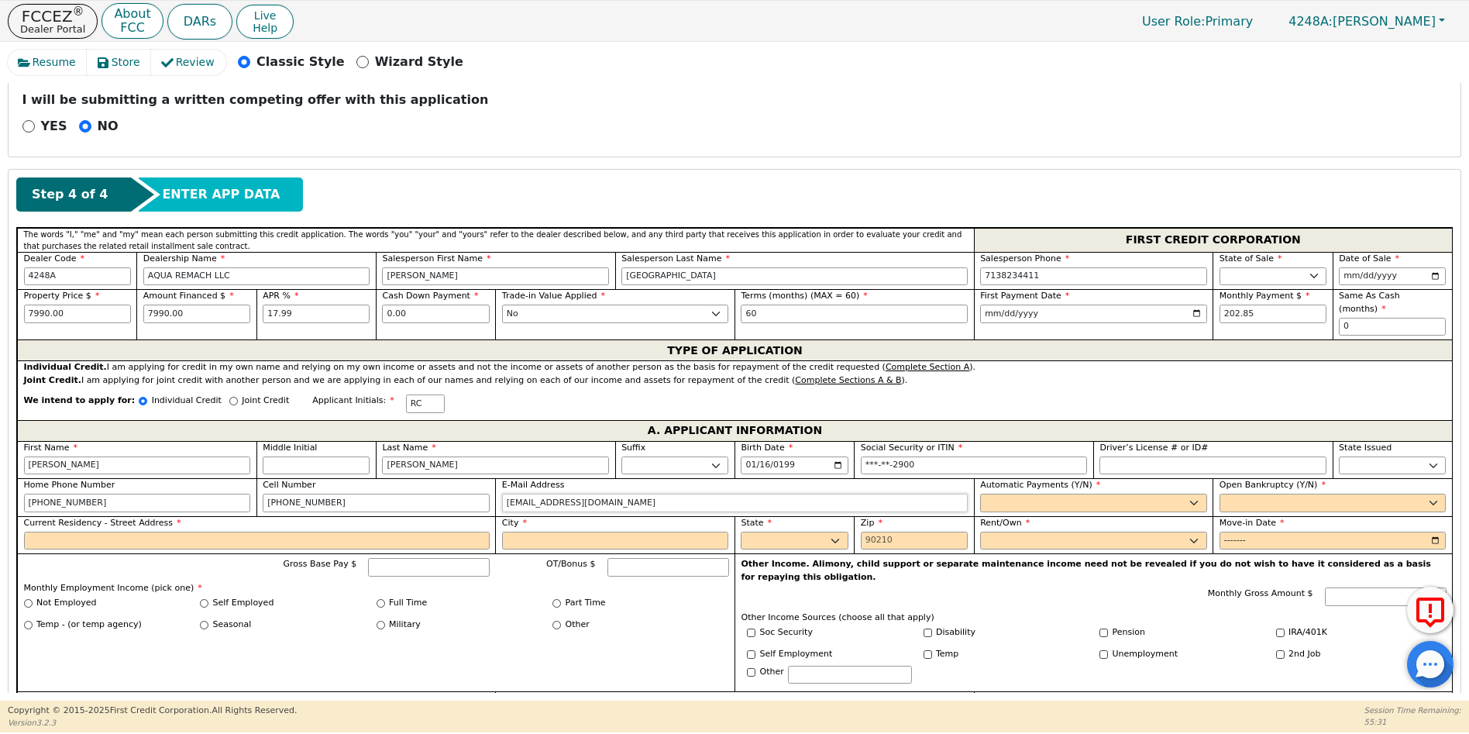
type input "[EMAIL_ADDRESS][DOMAIN_NAME]"
click at [995, 494] on select "Yes No" at bounding box center [1093, 503] width 227 height 19
select select "y"
click at [980, 494] on select "Yes No" at bounding box center [1093, 503] width 227 height 19
type input "[PERSON_NAME]"
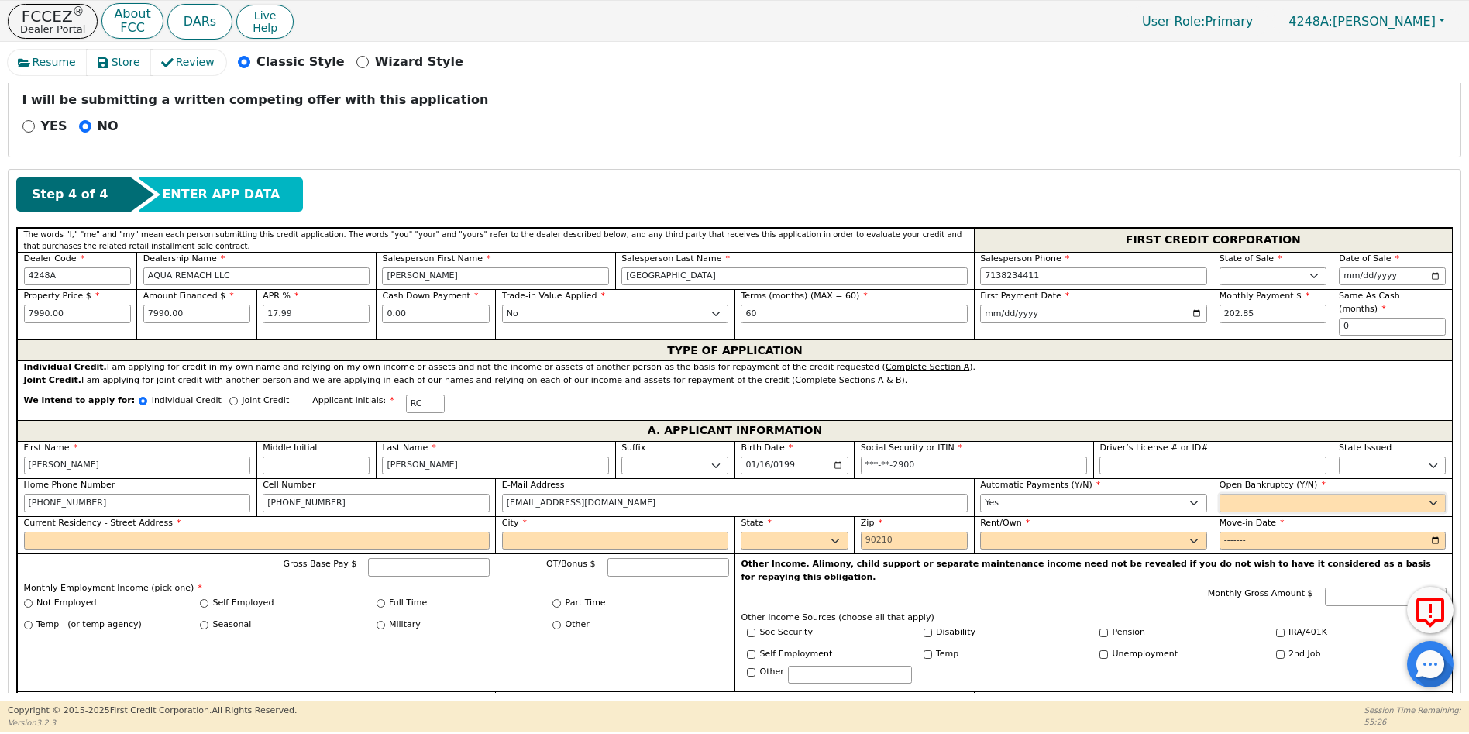
click at [1250, 494] on select "Yes No" at bounding box center [1333, 503] width 227 height 19
select select "n"
click at [1220, 494] on select "Yes No" at bounding box center [1333, 503] width 227 height 19
click at [49, 533] on input "Current Residency - Street Address" at bounding box center [257, 541] width 466 height 19
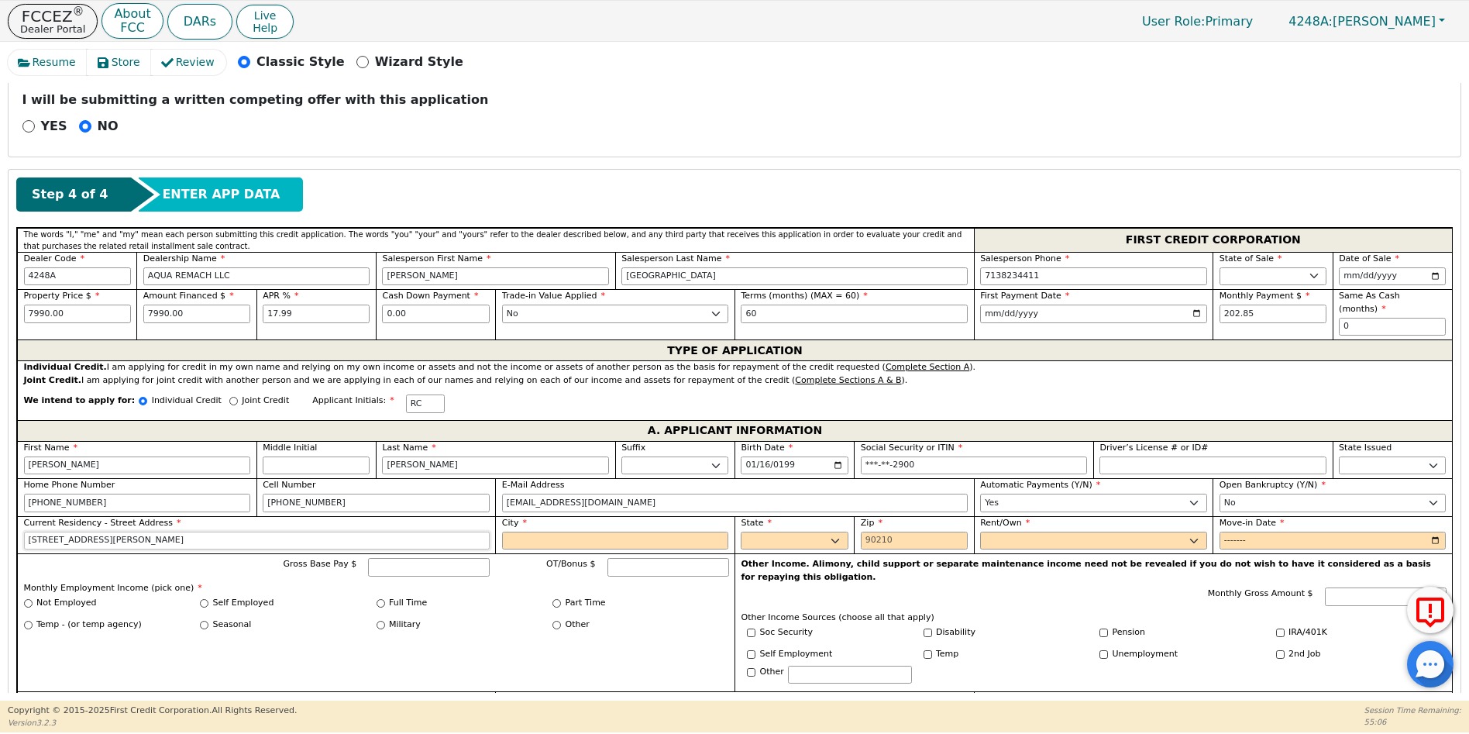
type input "[STREET_ADDRESS][PERSON_NAME]"
click at [532, 534] on input "City" at bounding box center [615, 541] width 227 height 19
type input "P"
type input "[GEOGRAPHIC_DATA]"
click at [798, 532] on select "AK AL AR AZ CA CO CT DC DE FL [GEOGRAPHIC_DATA] HI IA ID IL IN KS [GEOGRAPHIC_D…" at bounding box center [794, 541] width 107 height 19
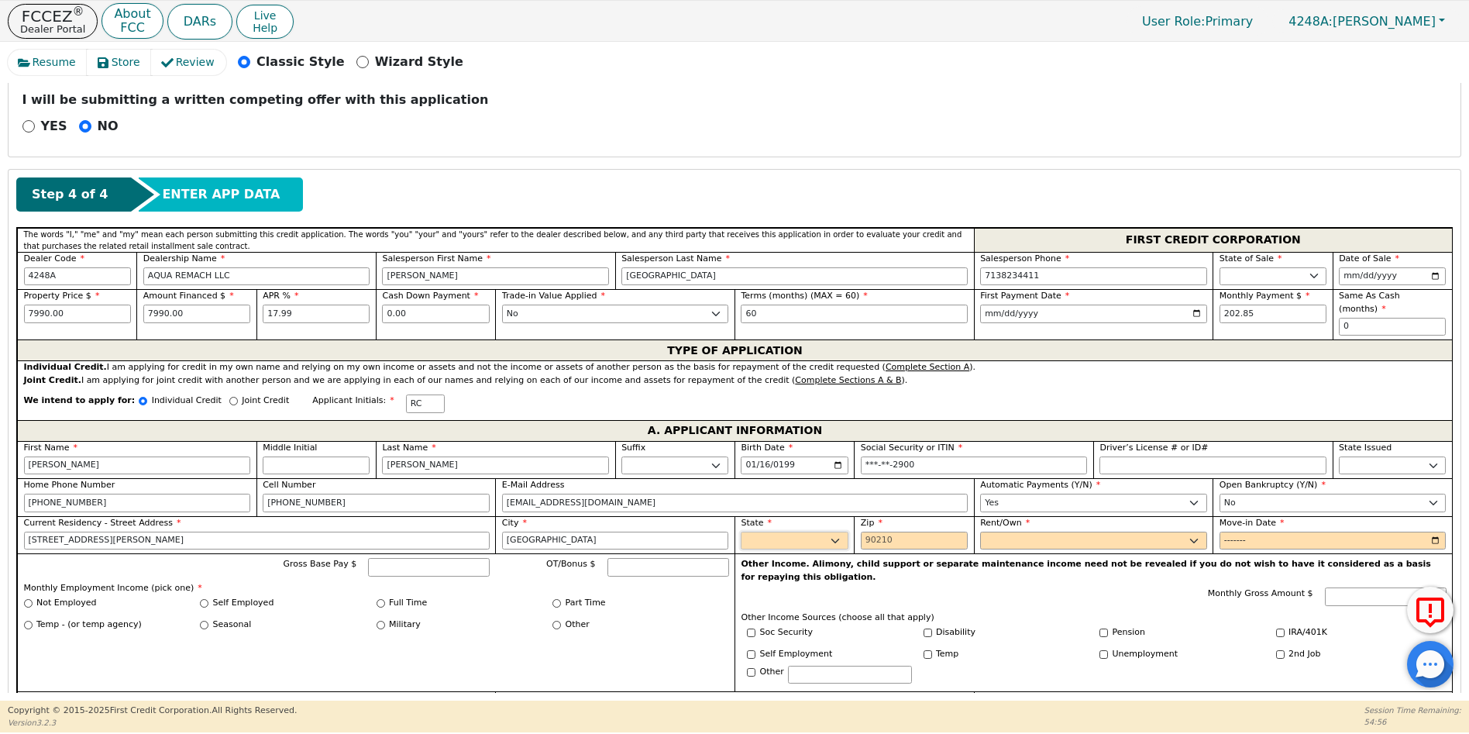
select select "[GEOGRAPHIC_DATA]"
click at [798, 532] on select "AK AL AR AZ CA CO CT DC DE FL [GEOGRAPHIC_DATA] HI IA ID IL IN KS [GEOGRAPHIC_D…" at bounding box center [794, 541] width 107 height 19
click at [863, 532] on input "Zip" at bounding box center [914, 541] width 107 height 19
type input "79764"
click at [1007, 532] on select "Rent Own" at bounding box center [1093, 541] width 227 height 19
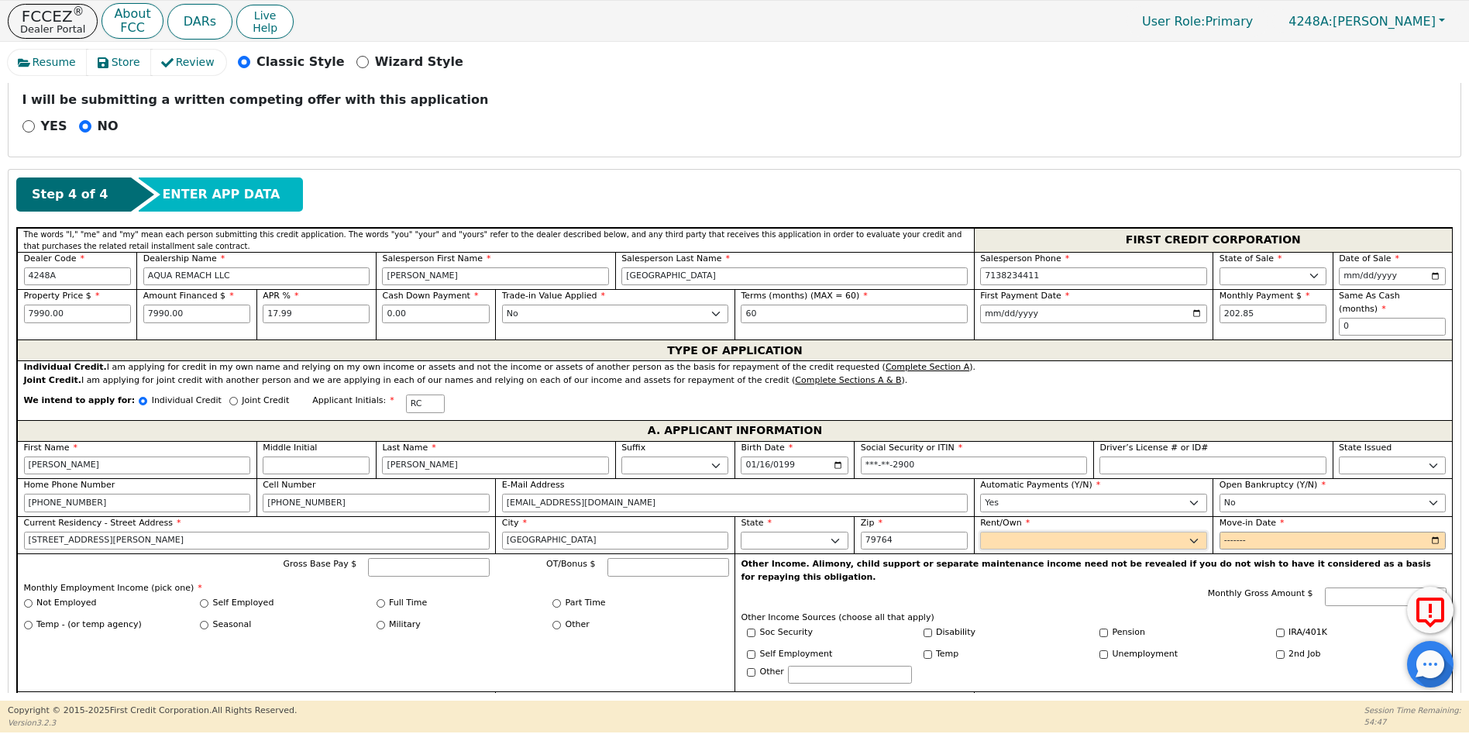
select select "Own"
click at [980, 532] on select "Rent Own" at bounding box center [1093, 541] width 227 height 19
click at [1226, 532] on input "Move-in Date" at bounding box center [1333, 541] width 227 height 19
click at [1255, 532] on input "Move-in Date" at bounding box center [1333, 541] width 227 height 19
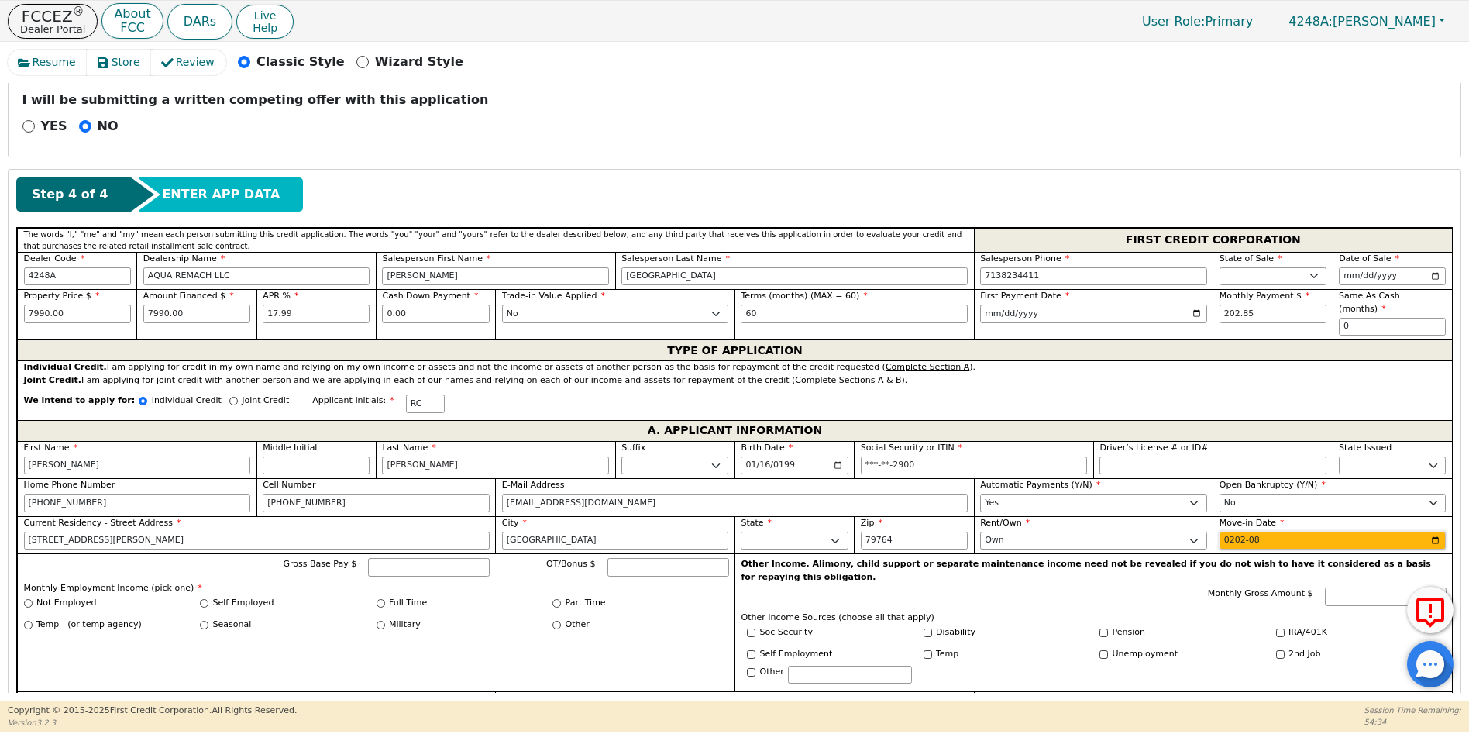
type input "2025-08"
click at [426, 558] on input "Gross Base Pay $" at bounding box center [429, 567] width 122 height 19
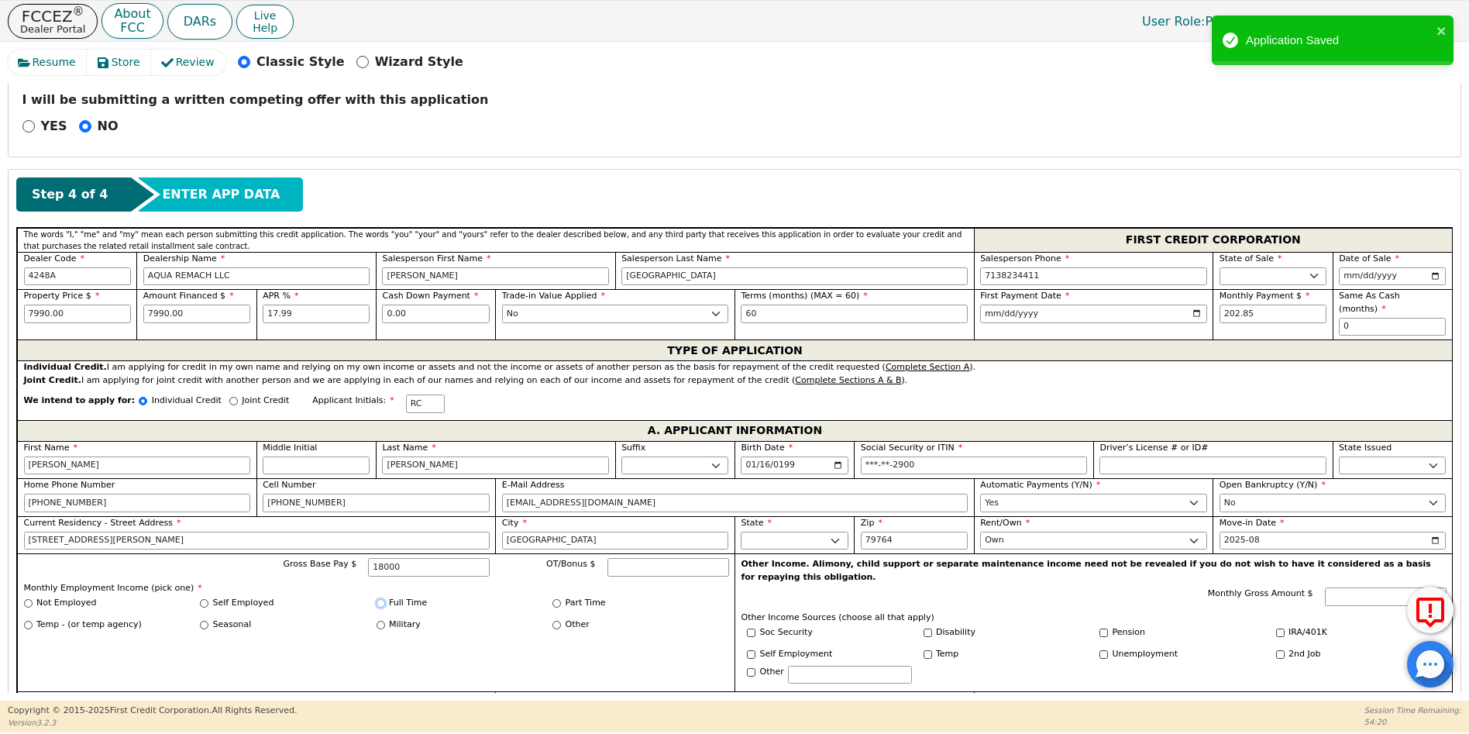
type input "18000.00"
click at [379, 599] on input "Full Time" at bounding box center [381, 603] width 9 height 9
radio input "true"
drag, startPoint x: 1456, startPoint y: 363, endPoint x: 1446, endPoint y: 483, distance: 119.8
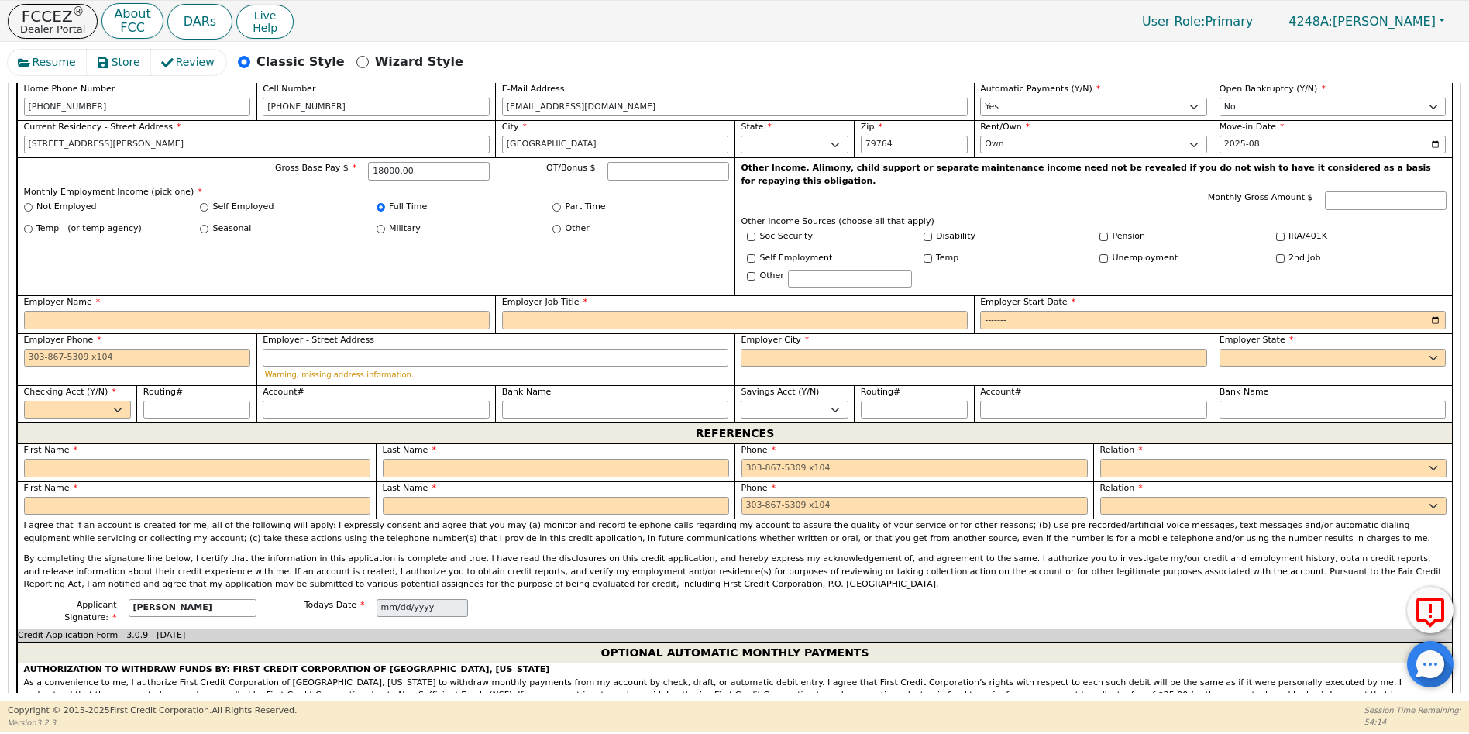
scroll to position [1022, 0]
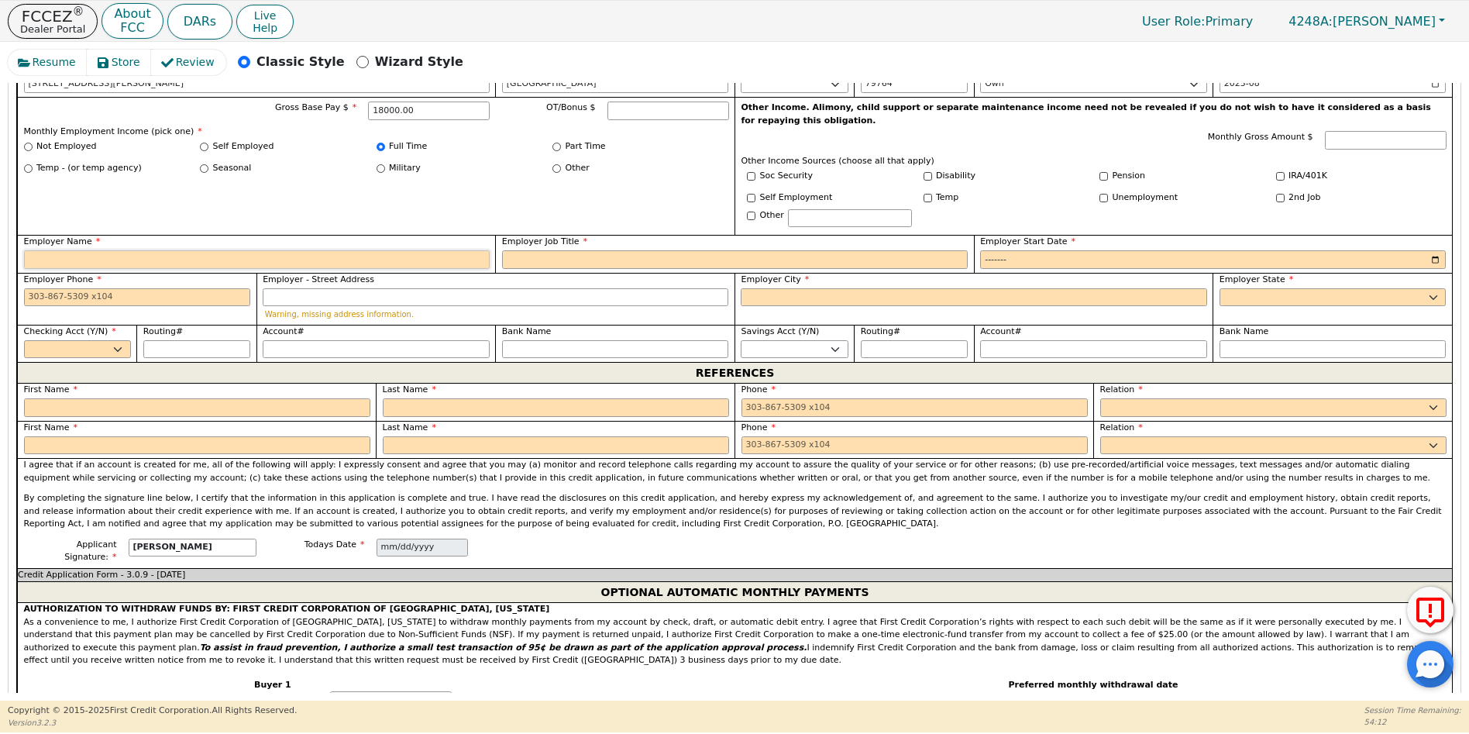
click at [59, 250] on input "Employer Name" at bounding box center [257, 259] width 466 height 19
type input "DOUBLETIMETRUCKING"
click at [518, 250] on input "Employer Job Title" at bounding box center [735, 259] width 466 height 19
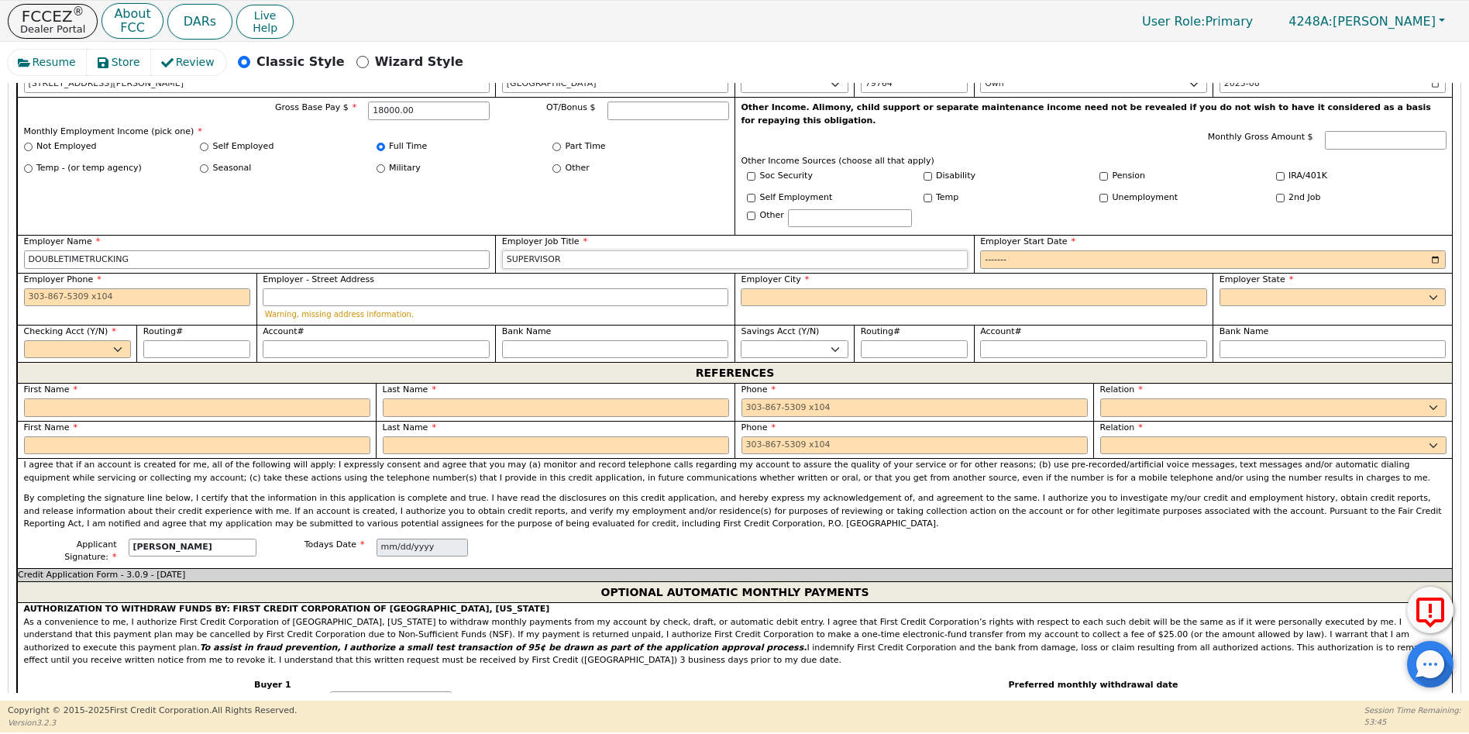
type input "SUPERVISOR"
click at [980, 250] on input "Employer Start Date" at bounding box center [1213, 259] width 466 height 19
click at [1021, 250] on input "Employer Start Date" at bounding box center [1213, 259] width 466 height 19
type input "2025-01"
click at [32, 288] on input "Employer Phone" at bounding box center [137, 297] width 227 height 19
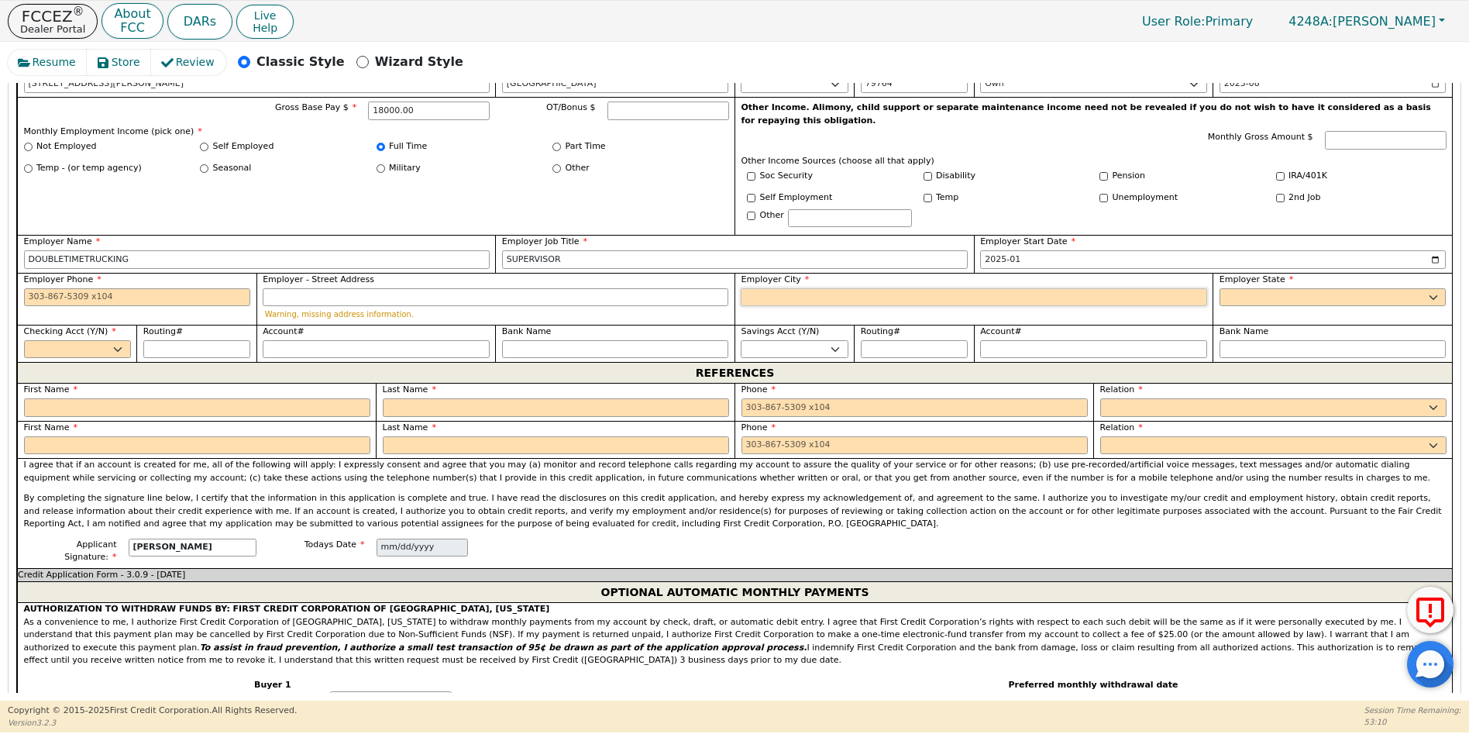
click at [768, 288] on input "Employer City" at bounding box center [974, 297] width 466 height 19
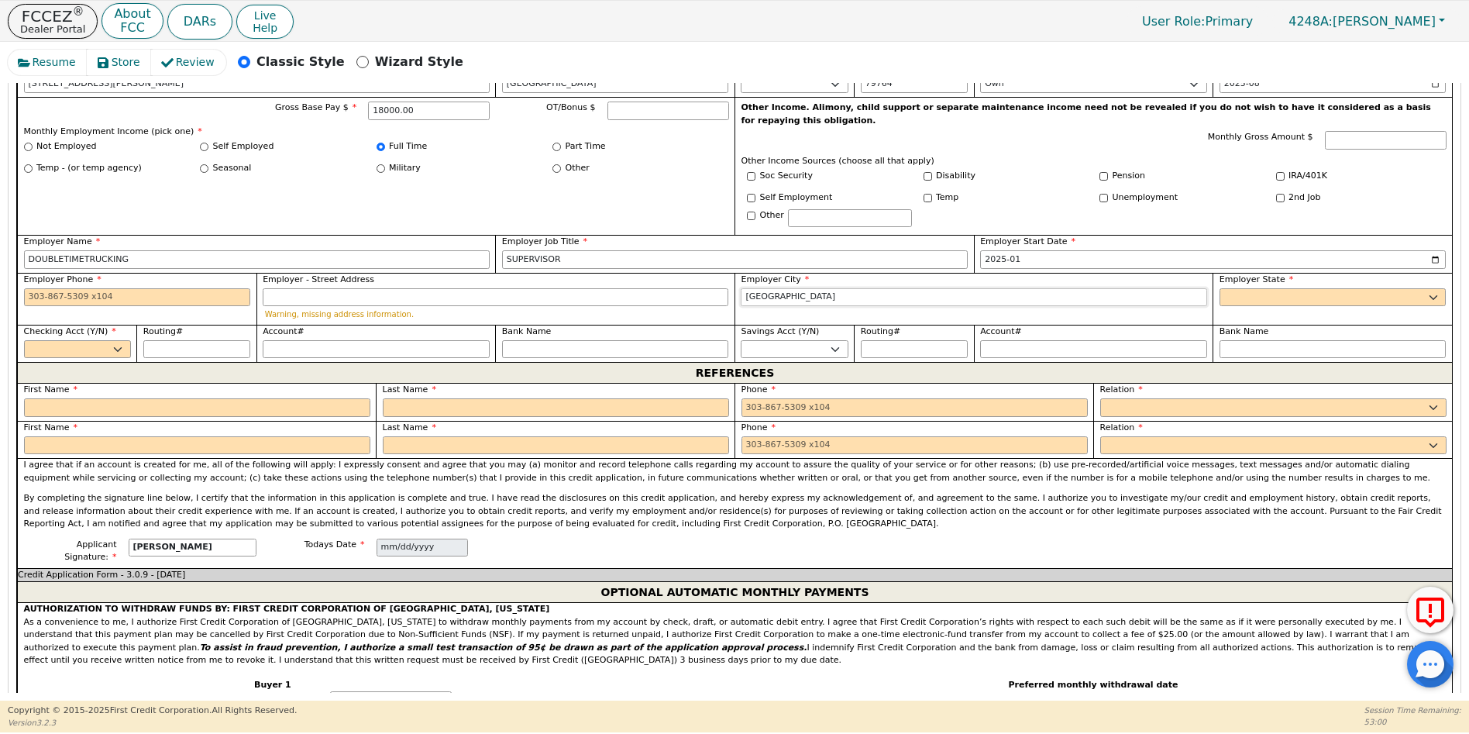
type input "[GEOGRAPHIC_DATA]"
click at [1241, 288] on select "AK AL AR AZ CA CO CT DC DE FL [GEOGRAPHIC_DATA] HI IA ID [GEOGRAPHIC_DATA] IN K…" at bounding box center [1333, 297] width 227 height 19
select select "[GEOGRAPHIC_DATA]"
click at [1220, 288] on select "AK AL AR AZ CA CO CT DC DE FL [GEOGRAPHIC_DATA] HI IA ID [GEOGRAPHIC_DATA] IN K…" at bounding box center [1333, 297] width 227 height 19
click at [58, 340] on select "Yes No" at bounding box center [77, 349] width 107 height 19
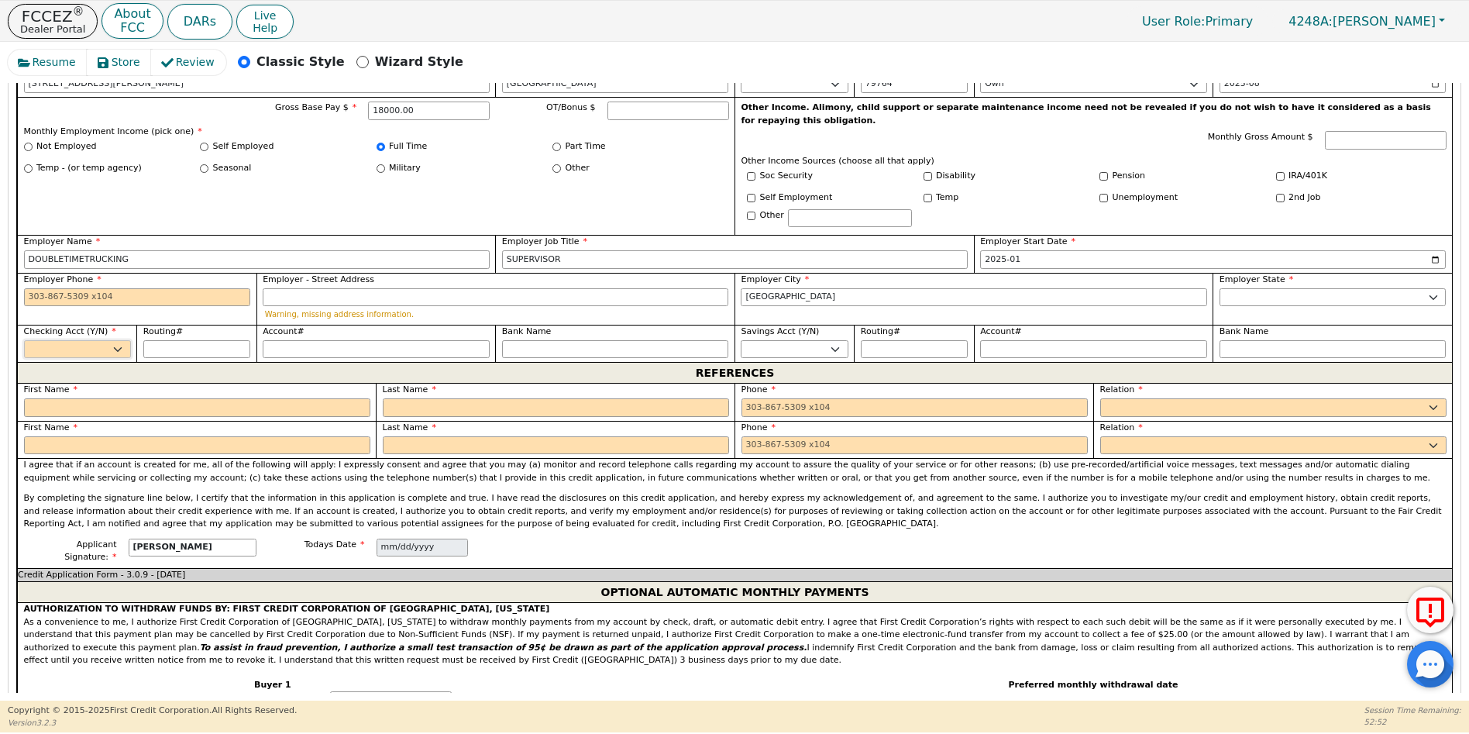
select select "y"
click at [24, 340] on select "Yes No" at bounding box center [77, 349] width 107 height 19
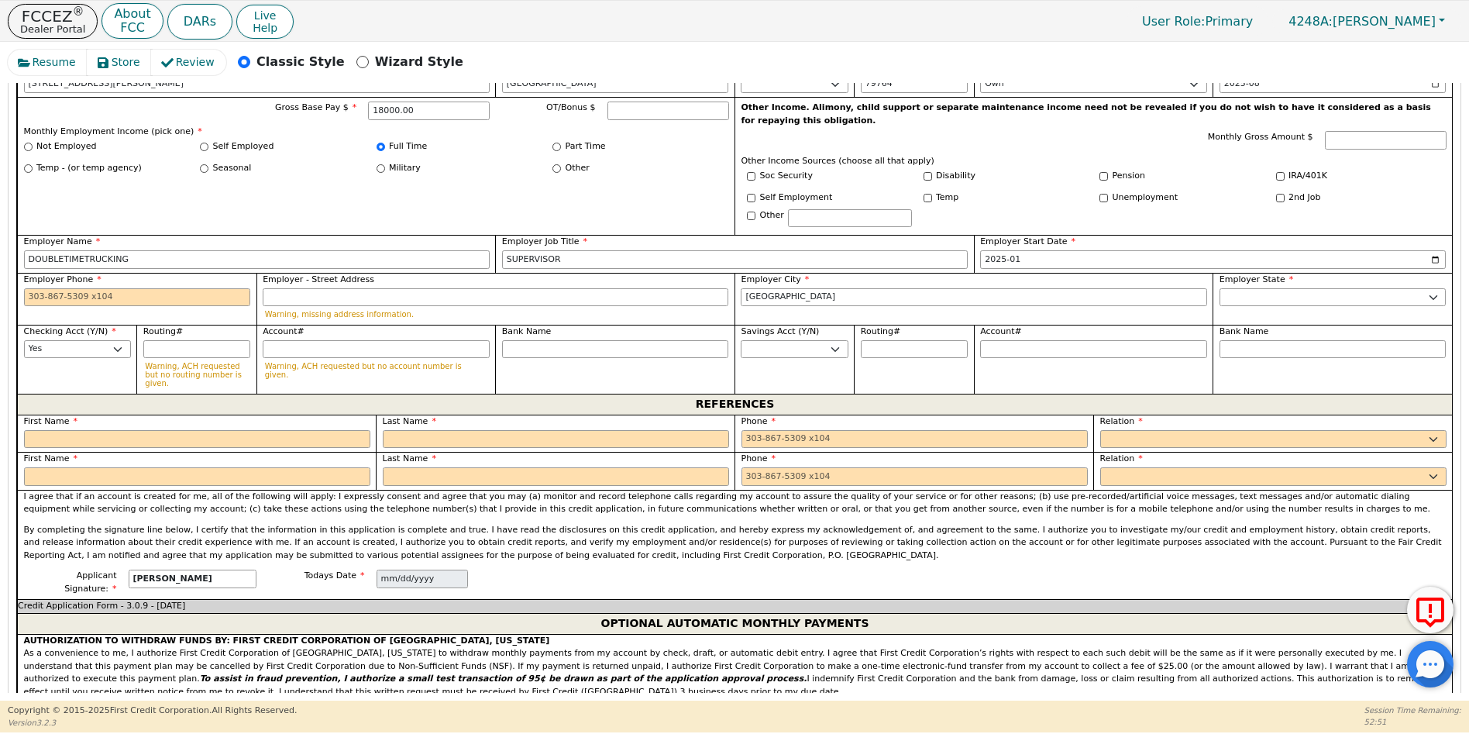
click at [54, 416] on span "First Name" at bounding box center [51, 421] width 54 height 10
click at [46, 430] on input "text" at bounding box center [197, 439] width 346 height 19
type input "[PERSON_NAME]"
click at [399, 430] on input "text" at bounding box center [556, 439] width 346 height 19
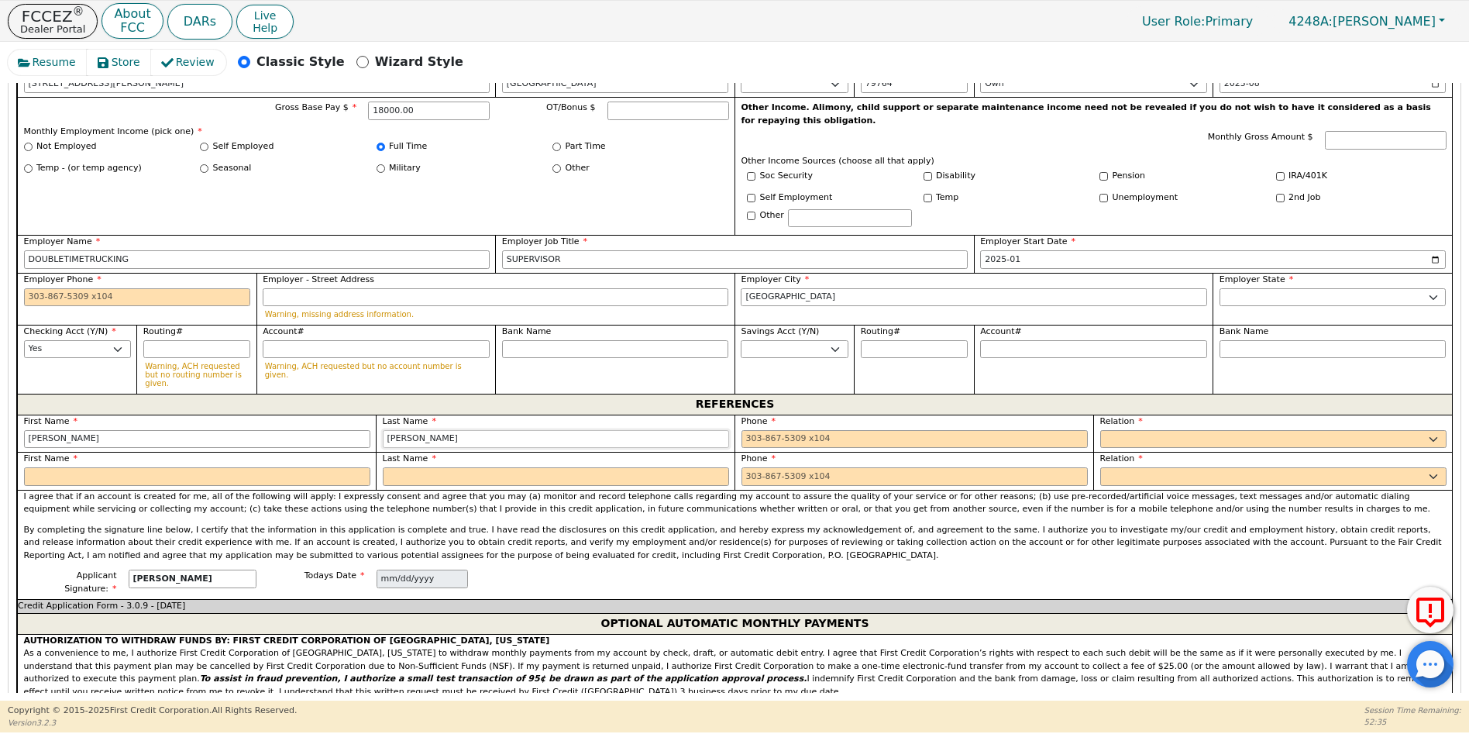
type input "[PERSON_NAME]"
click at [749, 430] on input "tel" at bounding box center [915, 439] width 346 height 19
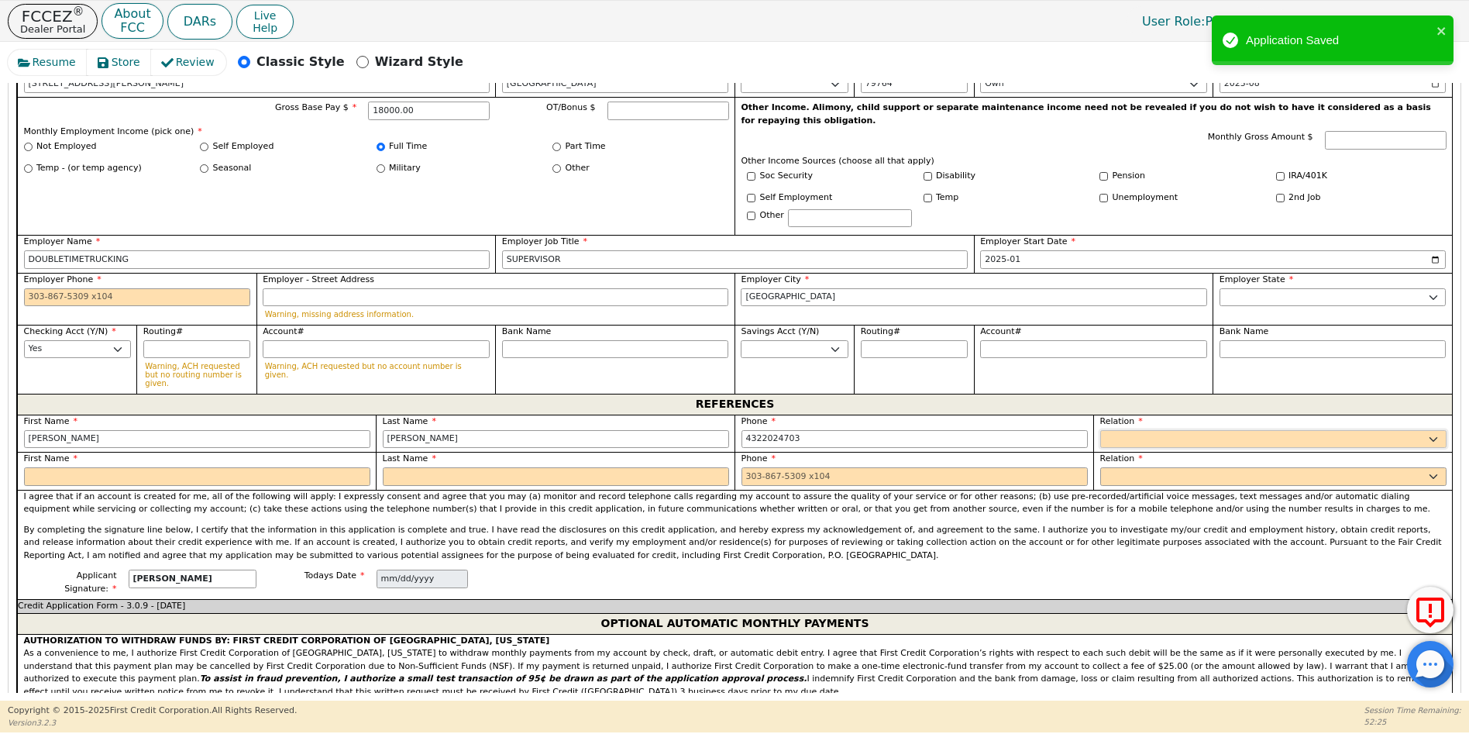
type input "[PHONE_NUMBER]"
click at [1110, 430] on select "FATHER MOTHER SISTER BROTHER DAUGHTER SON CO-WORKER NEIGHBOR FRIEND COUSIN G-MO…" at bounding box center [1273, 439] width 346 height 19
select select "FRIEND"
click at [1100, 430] on select "FATHER MOTHER SISTER BROTHER DAUGHTER SON CO-WORKER NEIGHBOR FRIEND COUSIN G-MO…" at bounding box center [1273, 439] width 346 height 19
click at [59, 467] on input "text" at bounding box center [197, 476] width 346 height 19
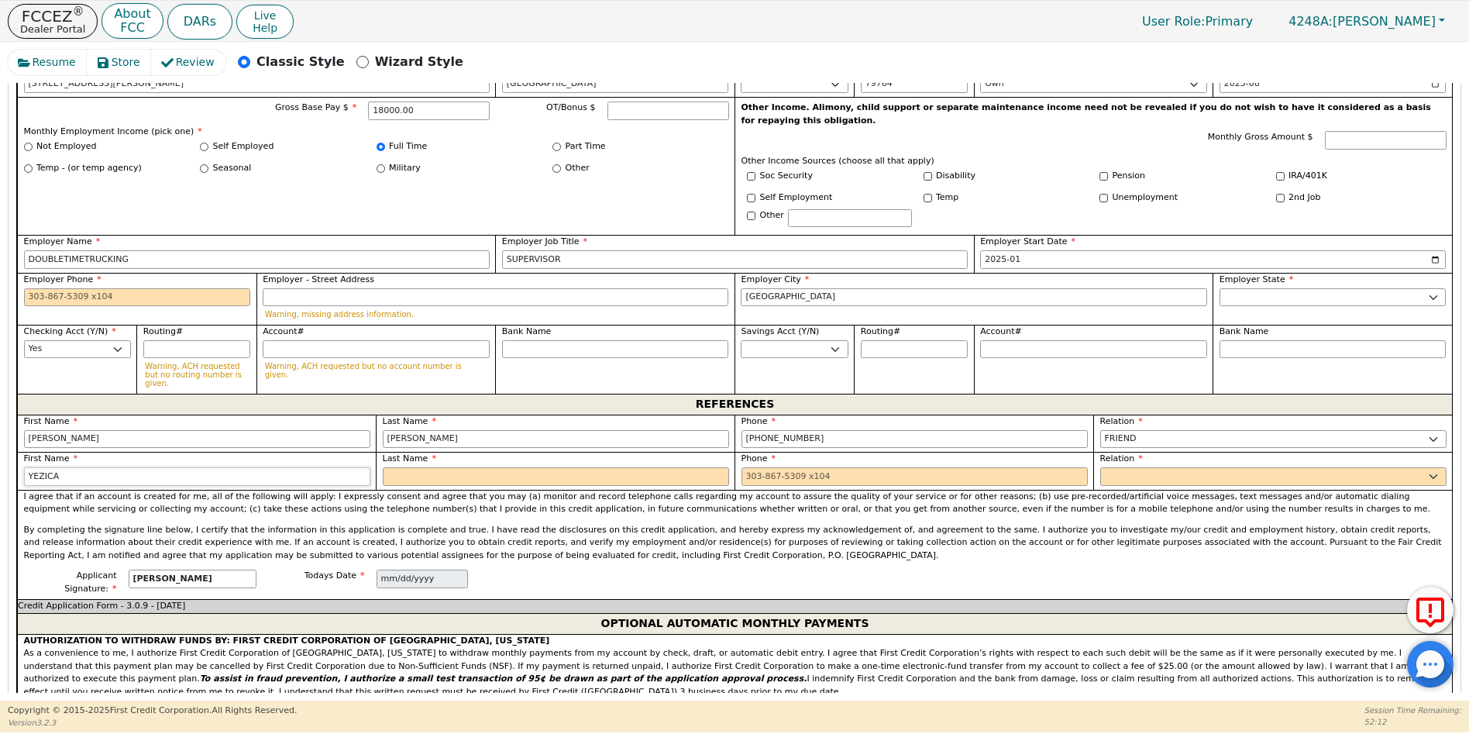
type input "YEZICA"
drag, startPoint x: 409, startPoint y: 442, endPoint x: 398, endPoint y: 455, distance: 17.1
click at [408, 467] on input "text" at bounding box center [556, 476] width 346 height 19
type input "[GEOGRAPHIC_DATA]"
click at [743, 467] on input "tel" at bounding box center [915, 476] width 346 height 19
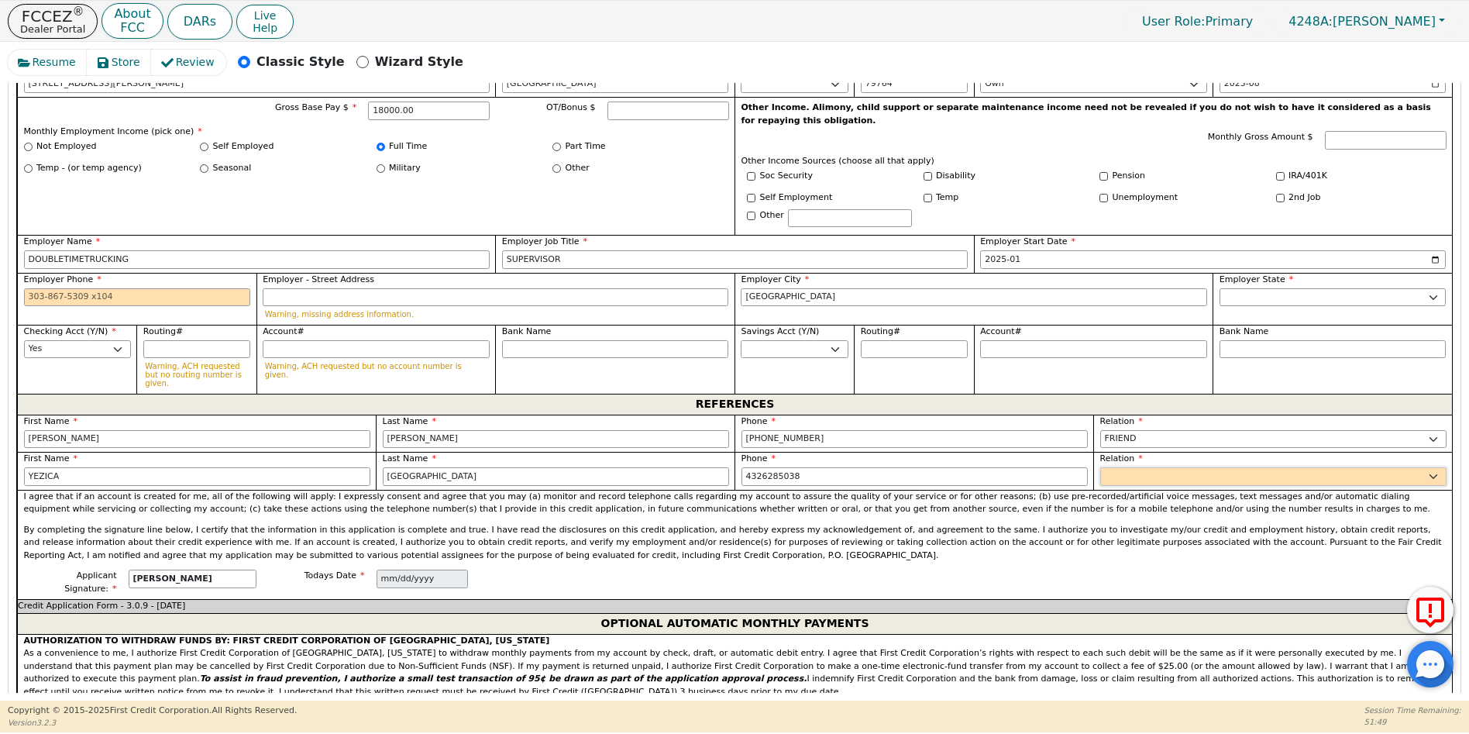
type input "[PHONE_NUMBER]"
click at [1105, 467] on select "FATHER MOTHER SISTER BROTHER DAUGHTER SON CO-WORKER NEIGHBOR FRIEND COUSIN G-MO…" at bounding box center [1273, 476] width 346 height 19
select select "FRIEND"
click at [1100, 467] on select "FATHER MOTHER SISTER BROTHER DAUGHTER SON CO-WORKER NEIGHBOR FRIEND COUSIN G-MO…" at bounding box center [1273, 476] width 346 height 19
click at [27, 288] on input "Employer Phone" at bounding box center [137, 297] width 227 height 19
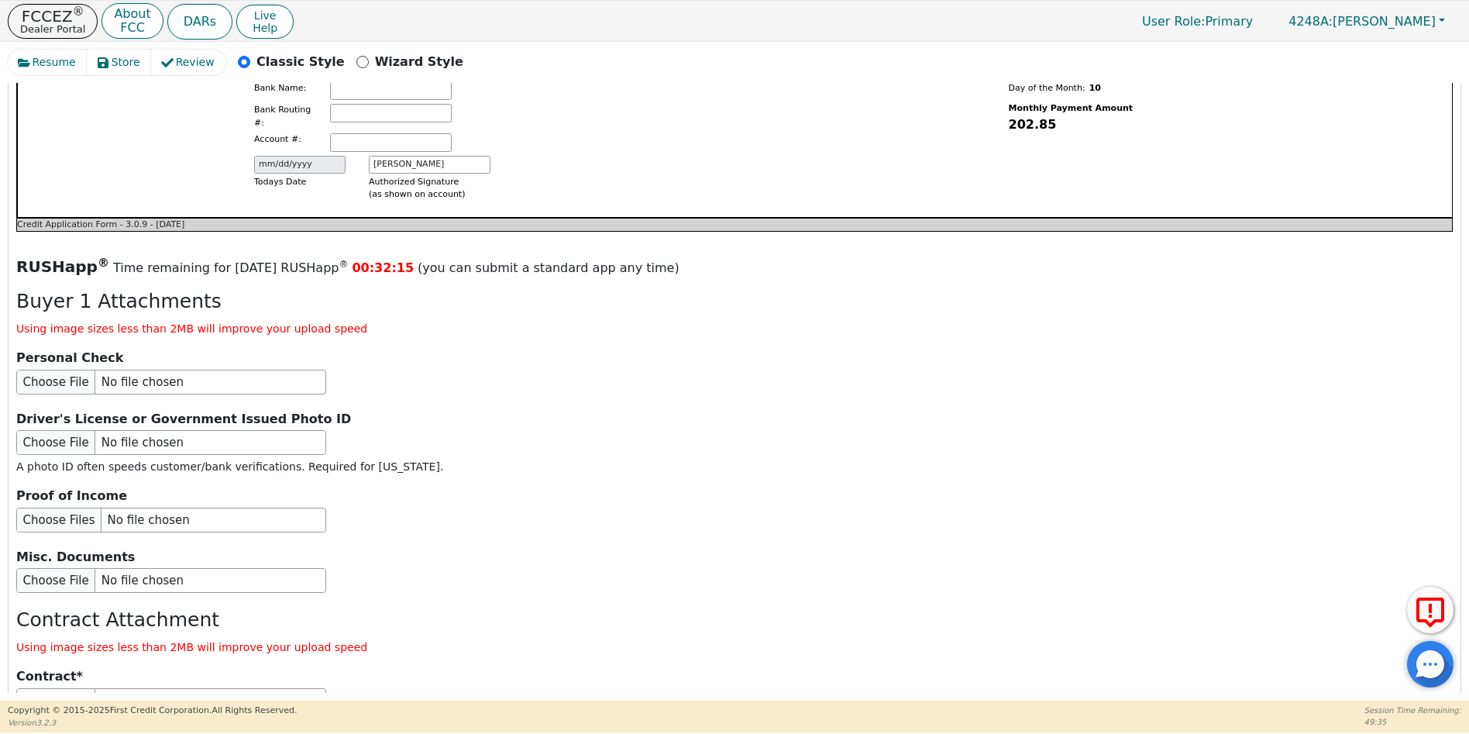
scroll to position [1757, 0]
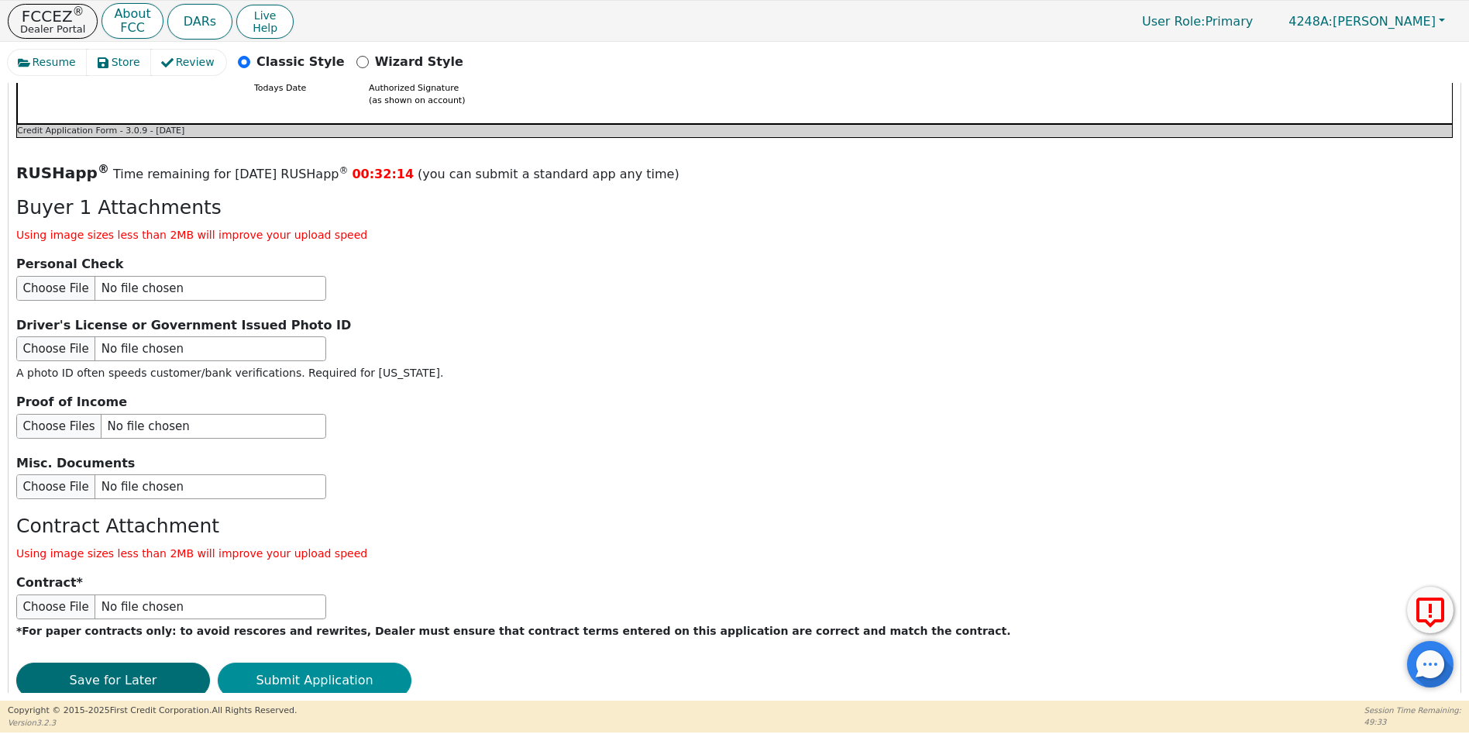
type input "[PHONE_NUMBER]"
click at [315, 663] on button "Submit Application" at bounding box center [315, 681] width 194 height 36
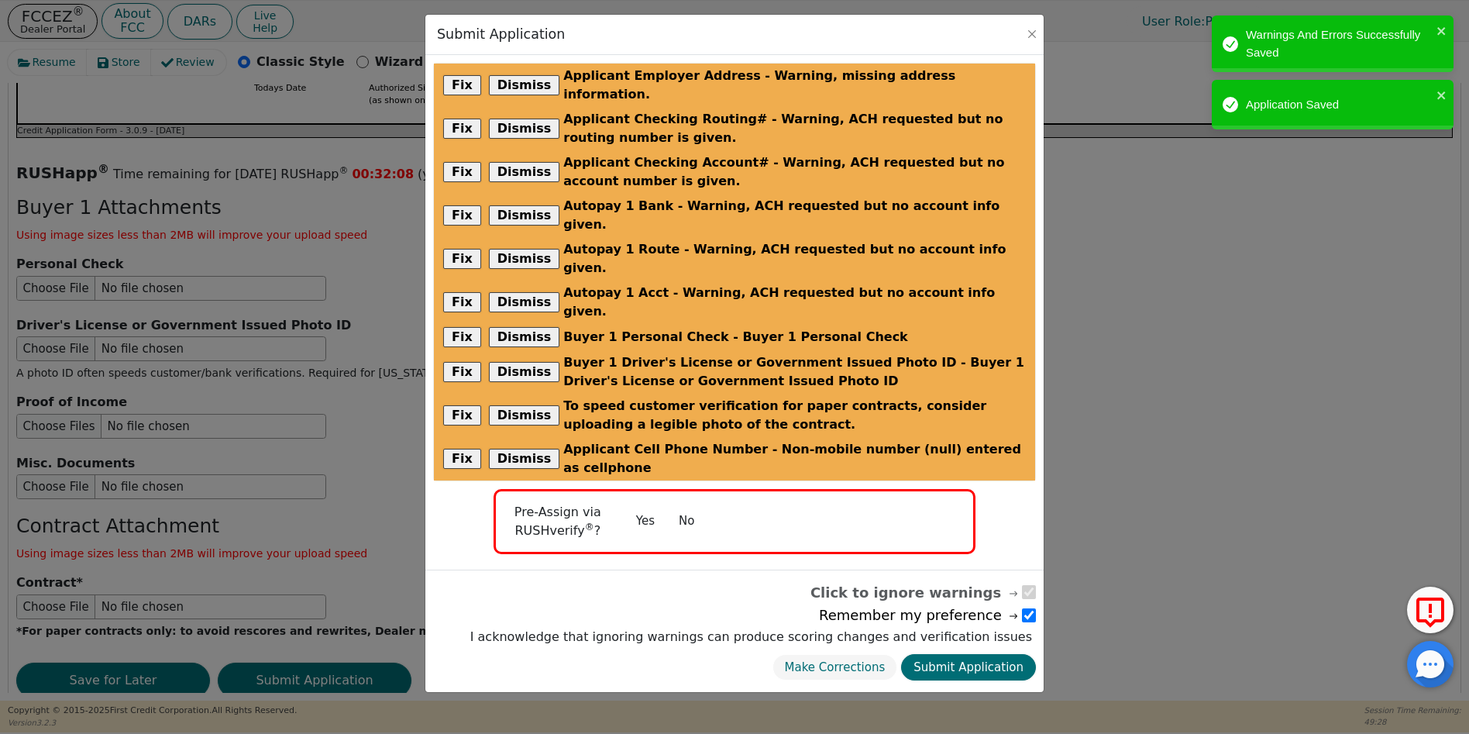
click at [690, 508] on button "No" at bounding box center [686, 521] width 40 height 27
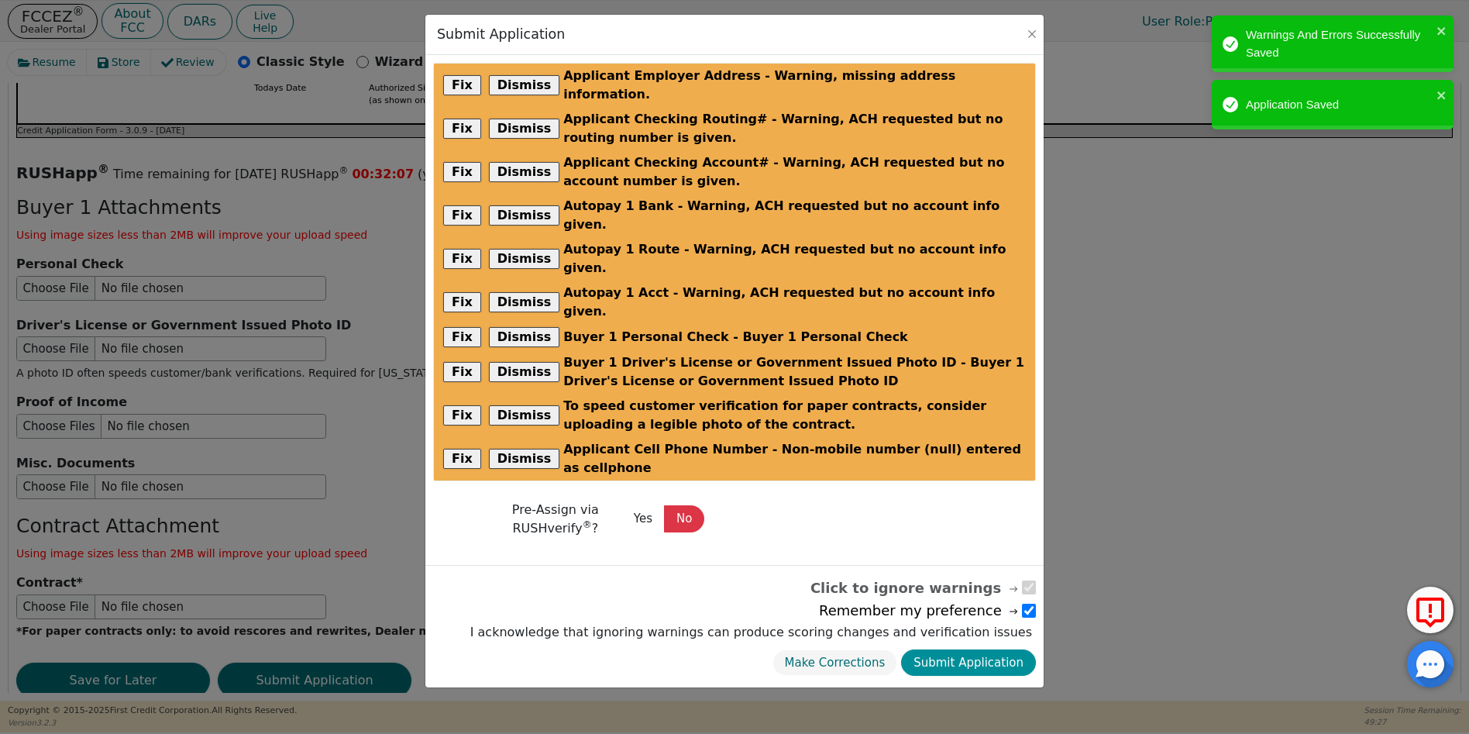
click at [977, 649] on button "Submit Application" at bounding box center [968, 662] width 135 height 27
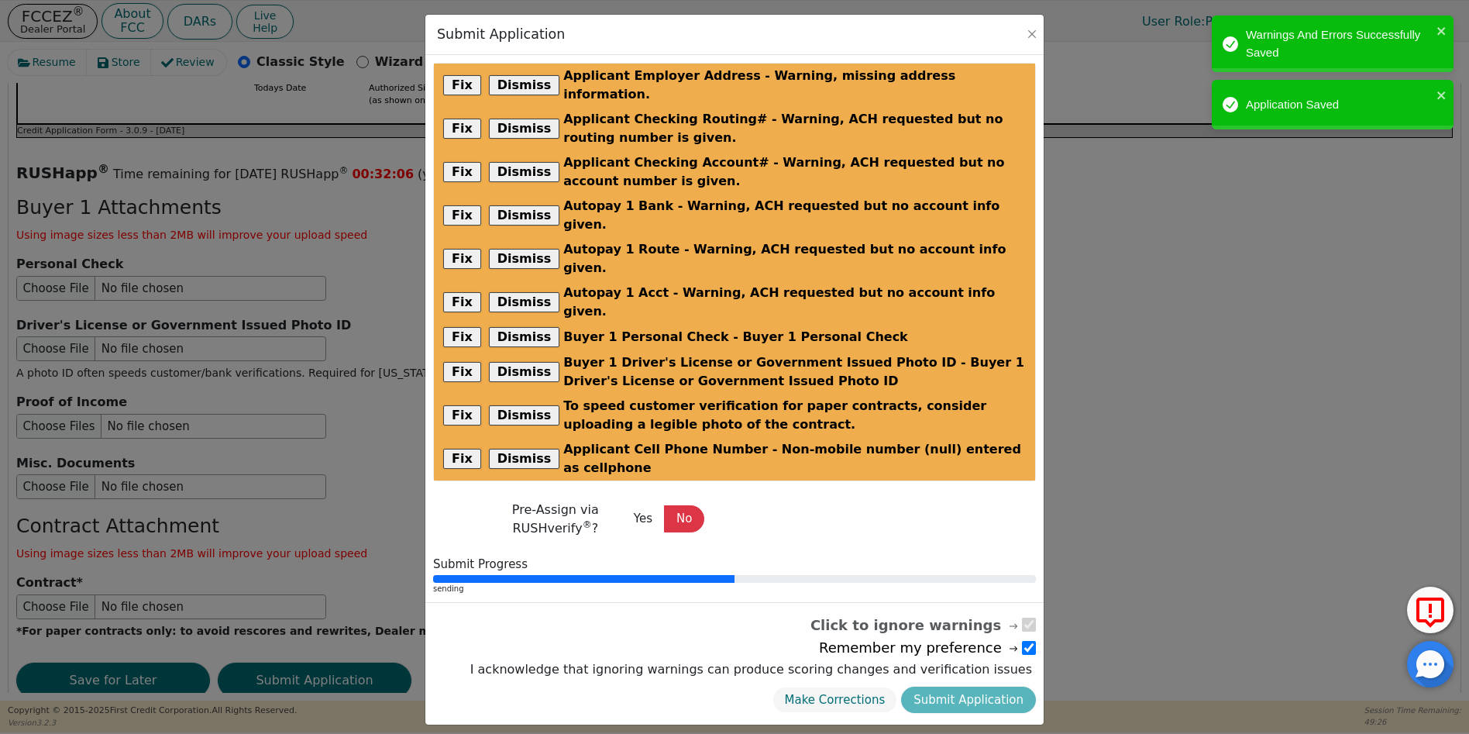
radio input "false"
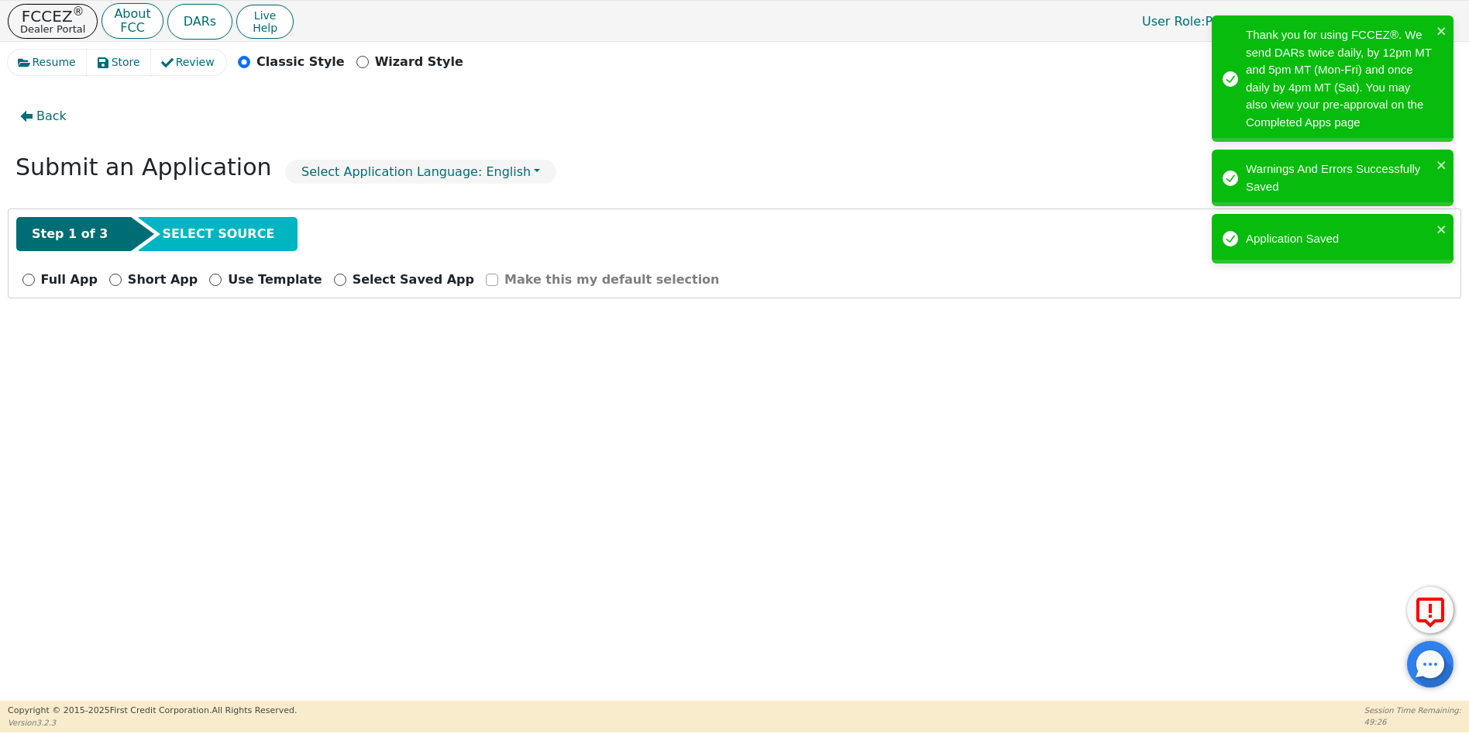
scroll to position [0, 0]
